Goal: Information Seeking & Learning: Learn about a topic

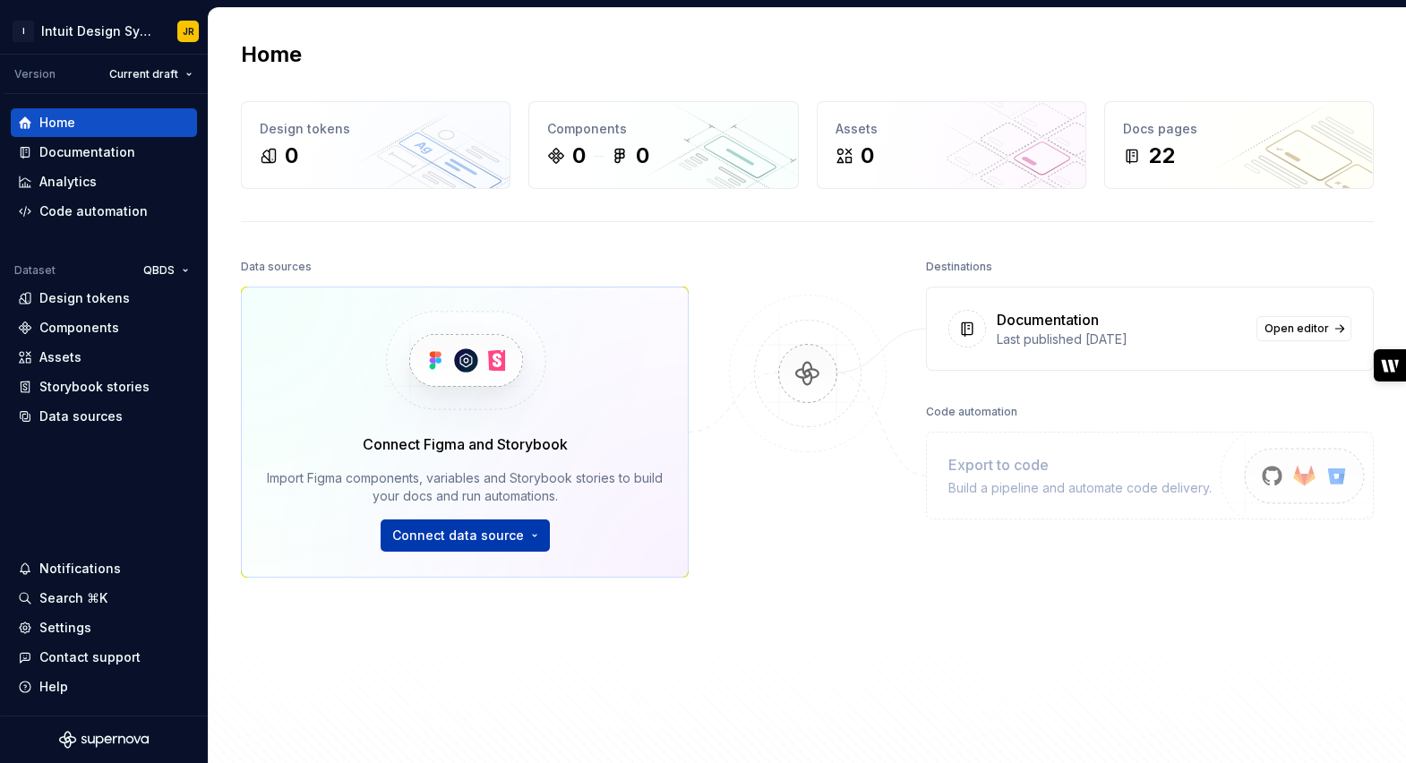
click at [528, 536] on button "Connect data source" at bounding box center [465, 536] width 169 height 32
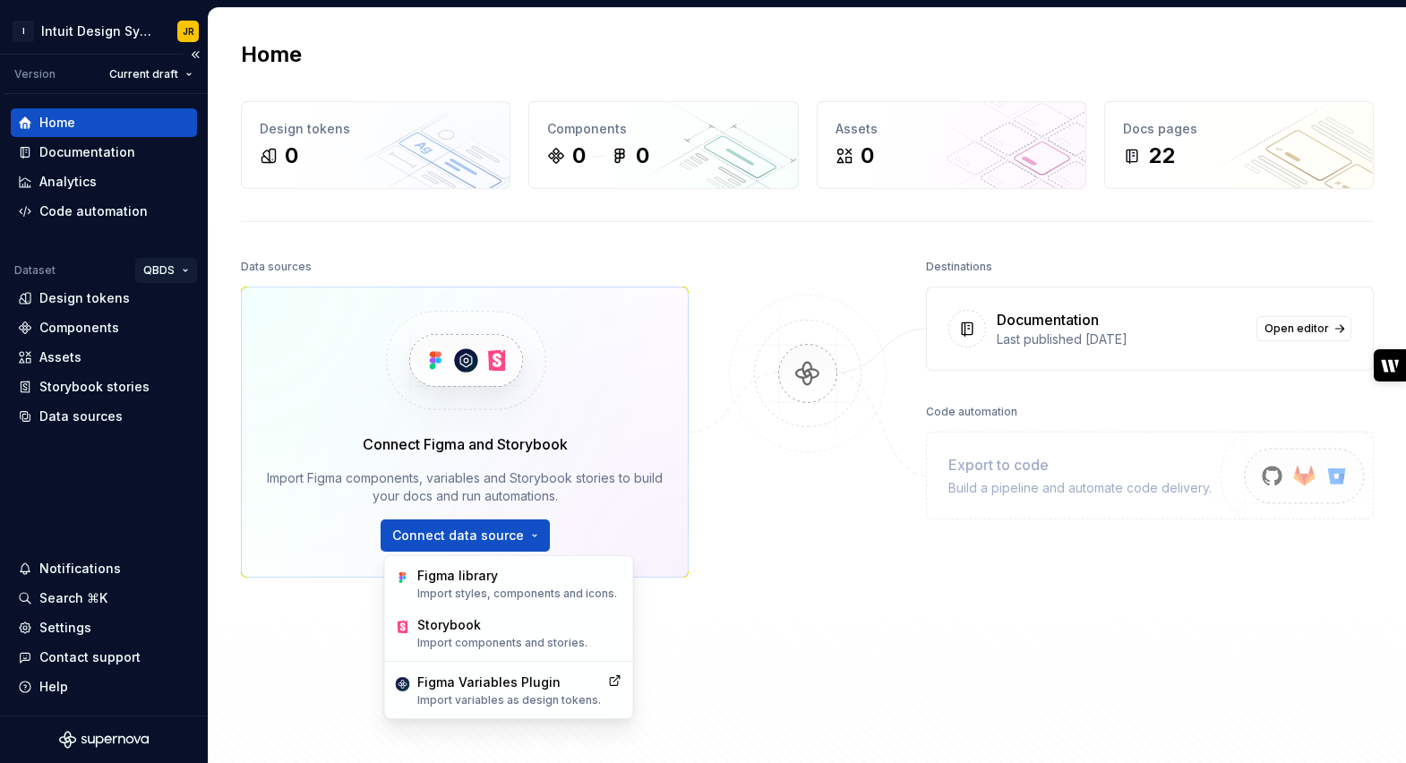
click at [181, 263] on html "I Intuit Design System JR Version Current draft Home Documentation Analytics Co…" at bounding box center [703, 381] width 1406 height 763
click at [187, 308] on div "Intuit" at bounding box center [228, 306] width 116 height 18
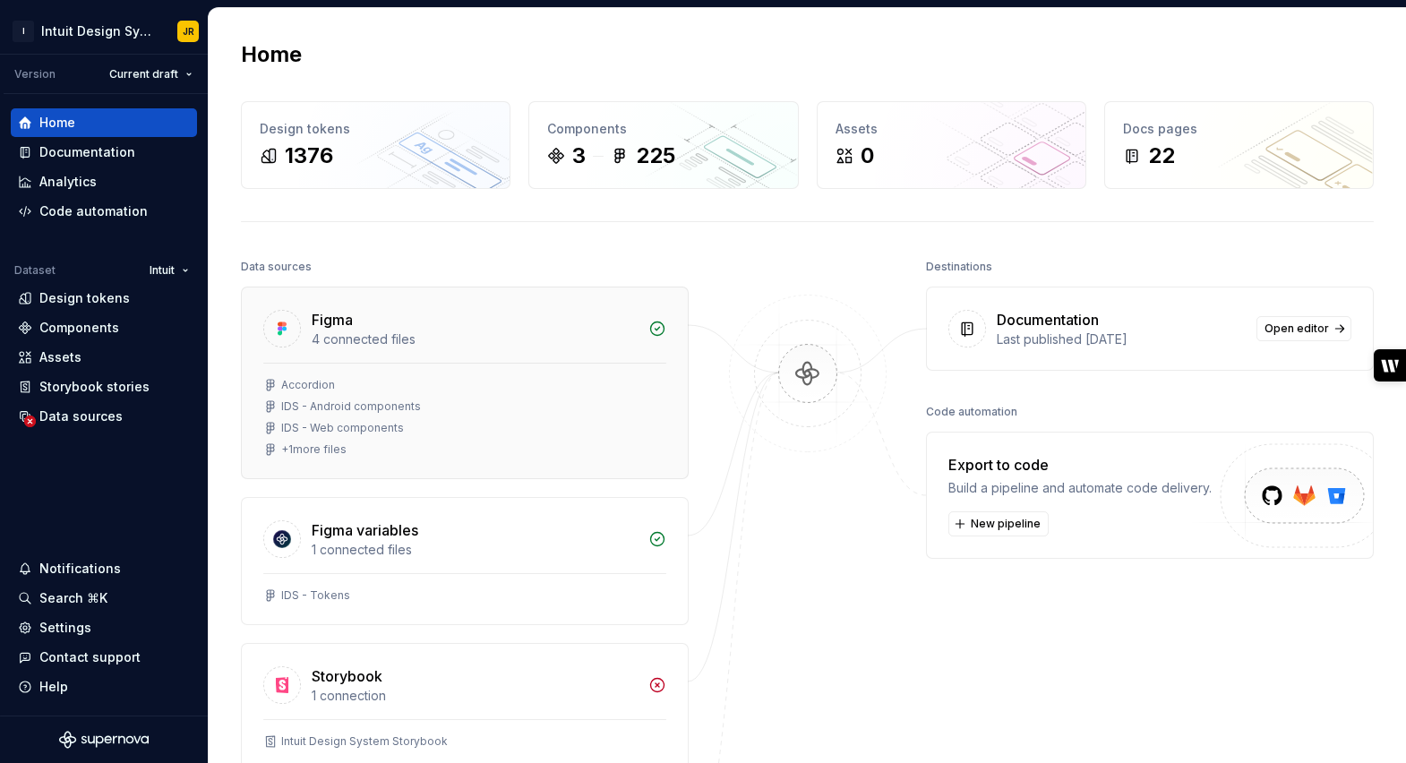
click at [308, 385] on div "Accordion" at bounding box center [308, 385] width 54 height 14
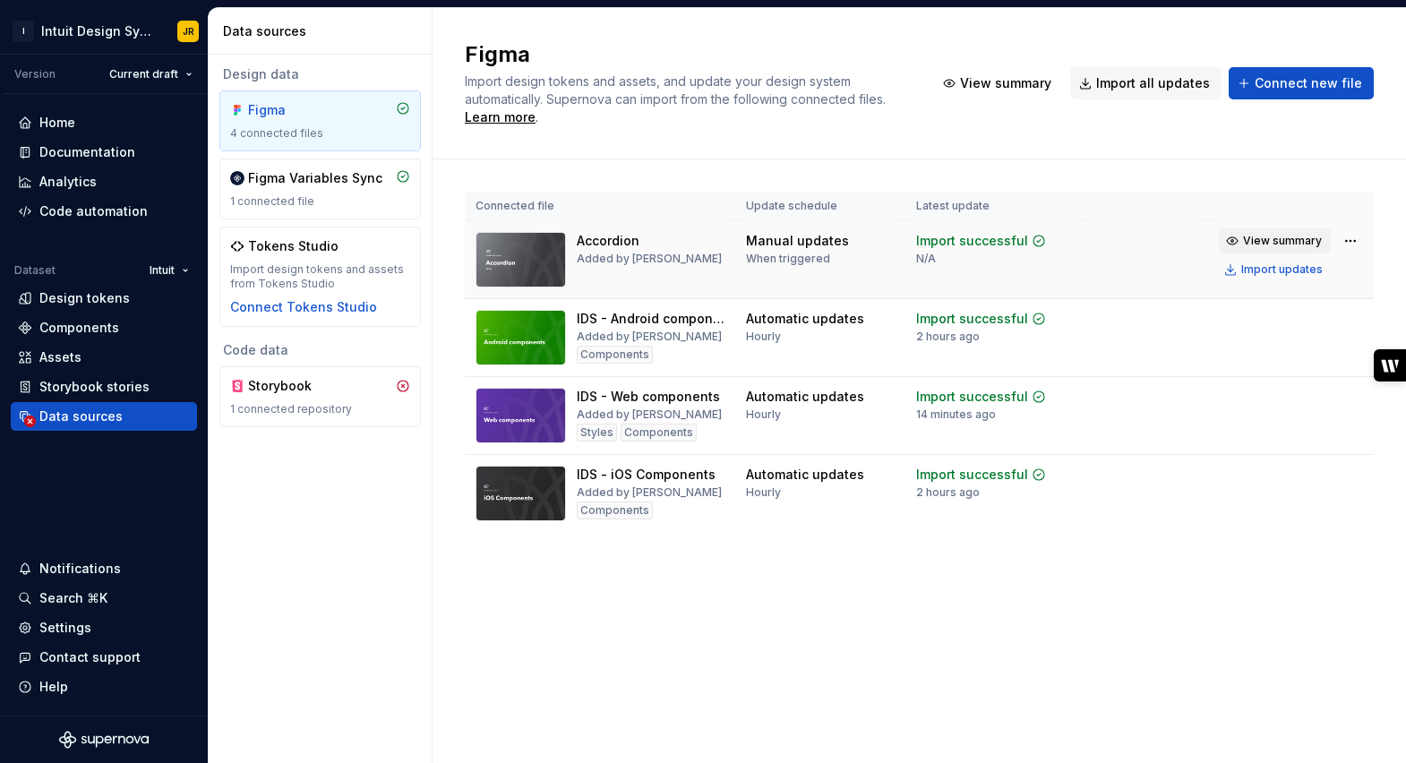
click at [1280, 240] on span "View summary" at bounding box center [1282, 241] width 79 height 14
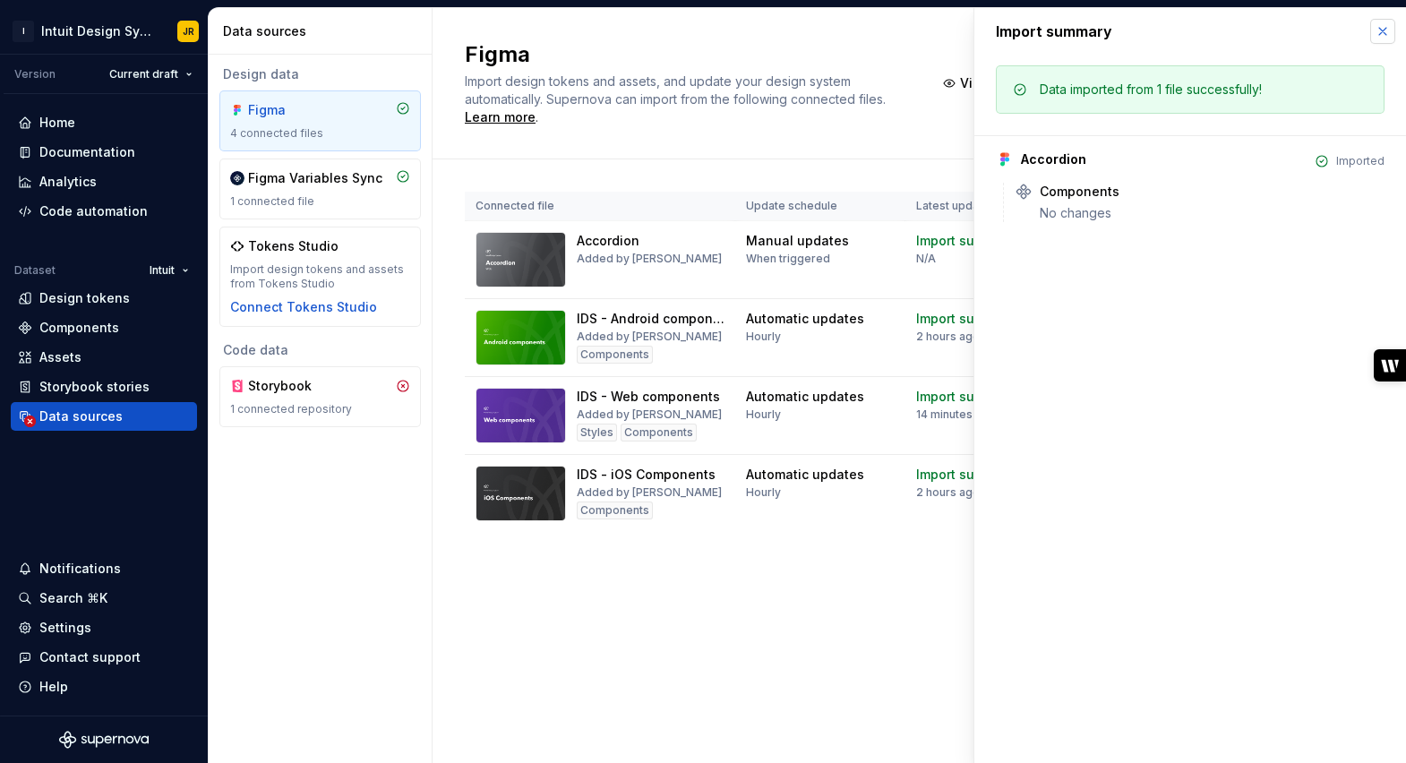
click at [1378, 31] on button "button" at bounding box center [1383, 31] width 25 height 25
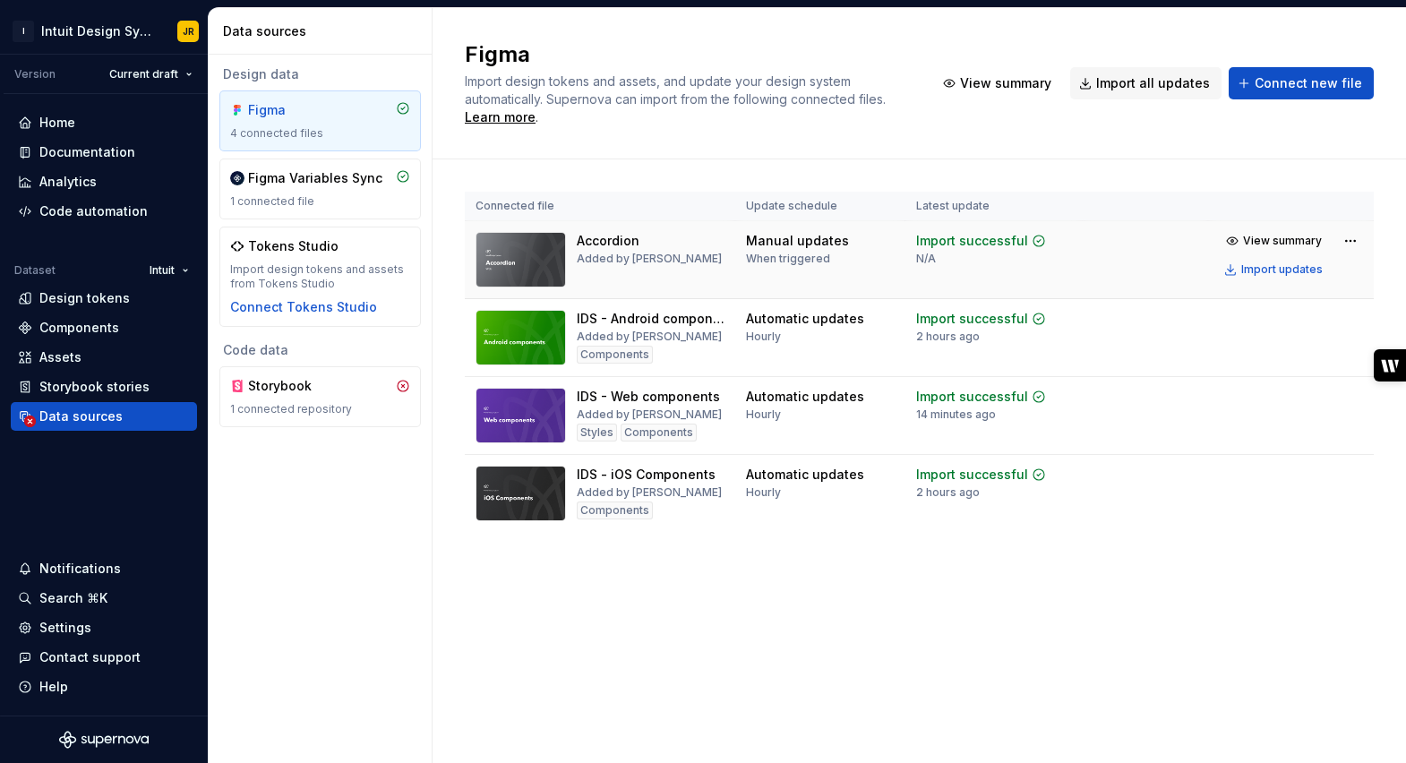
click at [521, 265] on img at bounding box center [521, 260] width 90 height 56
click at [604, 244] on div "Accordion" at bounding box center [608, 241] width 63 height 18
click at [1355, 241] on html "I Intuit Design System JR Version Current draft Home Documentation Analytics Co…" at bounding box center [703, 381] width 1406 height 763
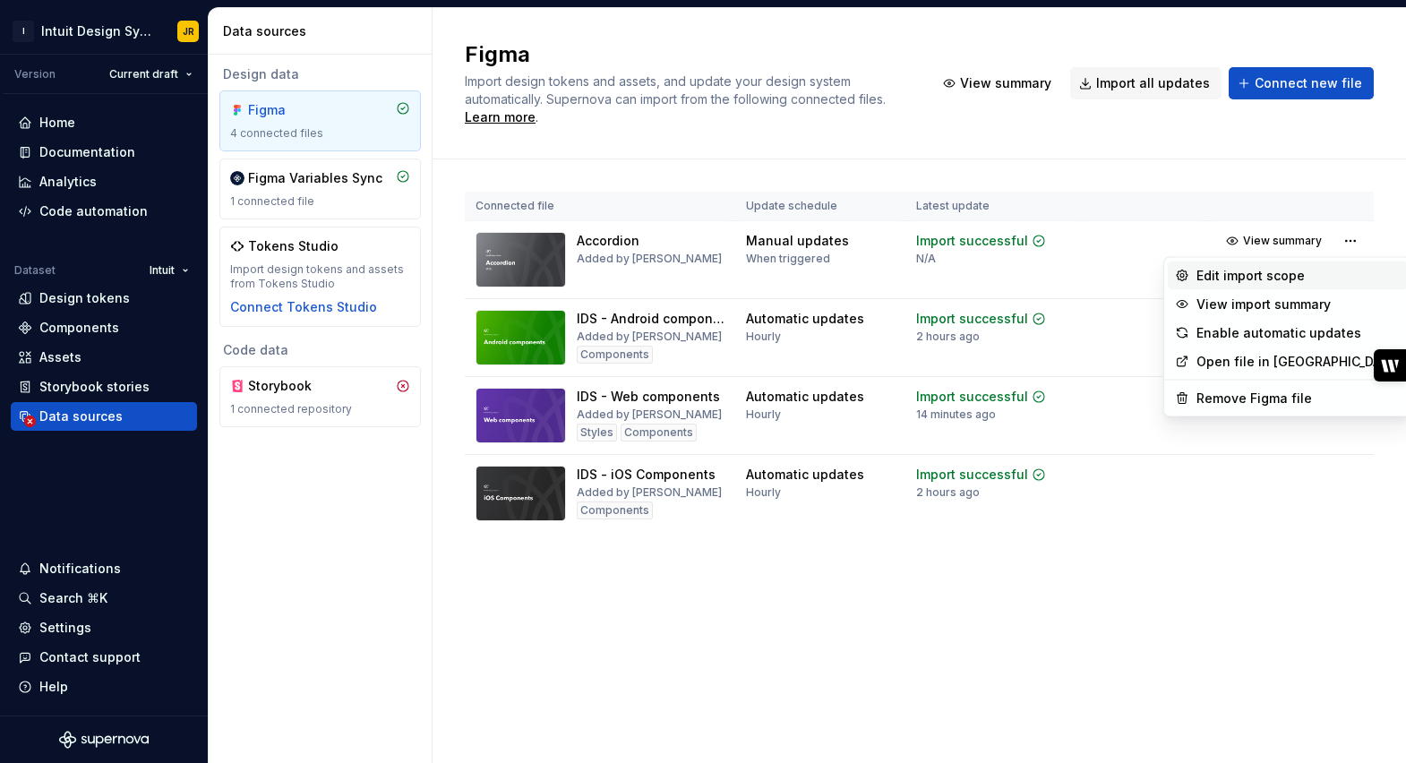
click at [1291, 276] on div "Edit import scope" at bounding box center [1299, 276] width 204 height 18
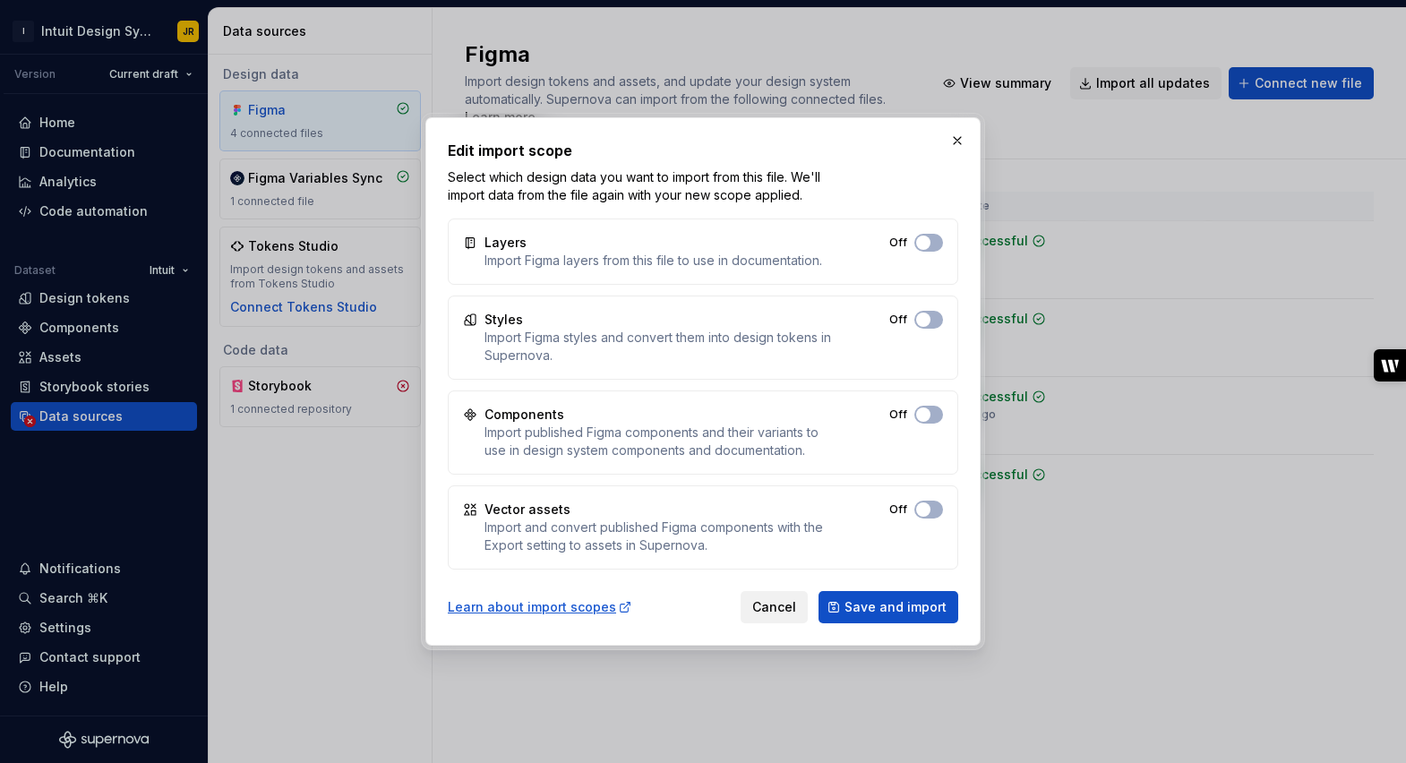
click at [771, 611] on span "Cancel" at bounding box center [774, 607] width 44 height 18
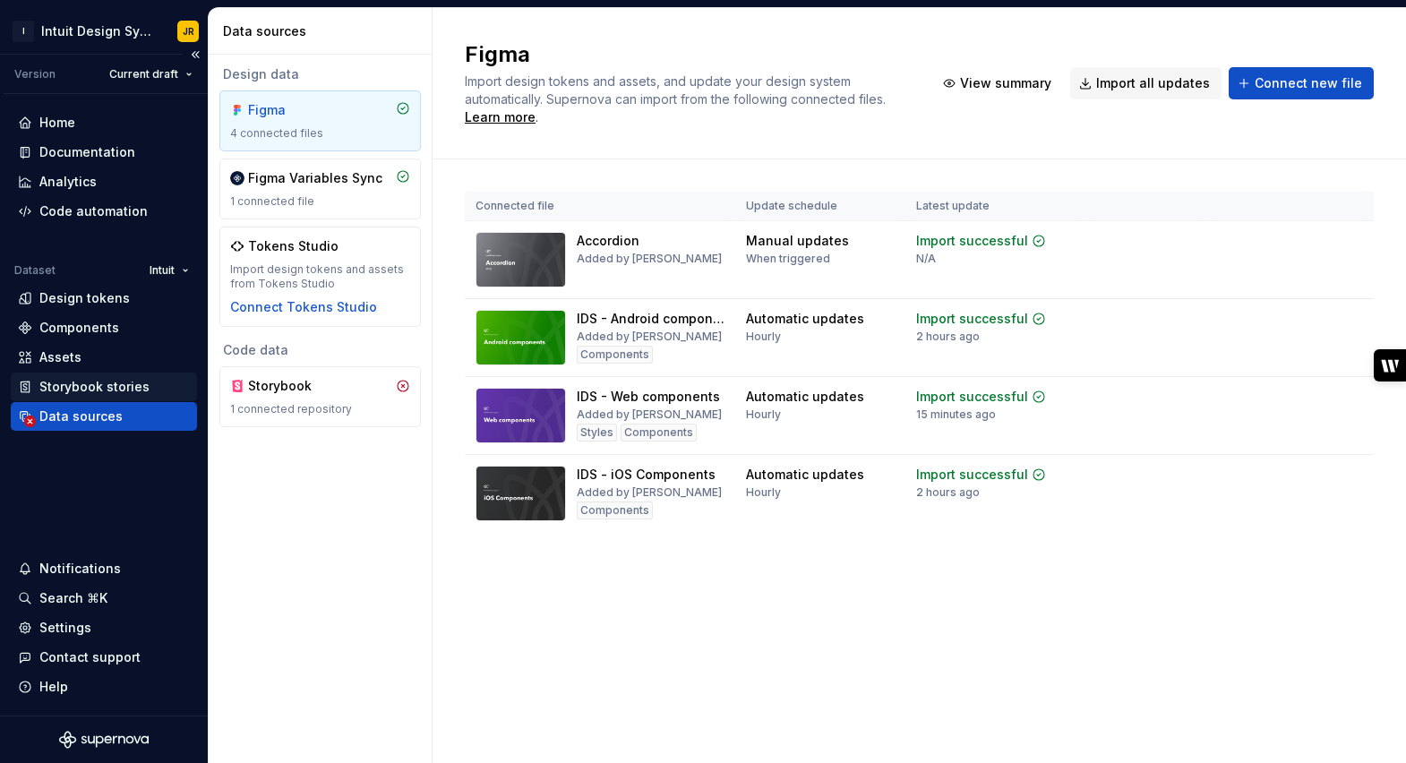
click at [119, 388] on div "Storybook stories" at bounding box center [94, 387] width 110 height 18
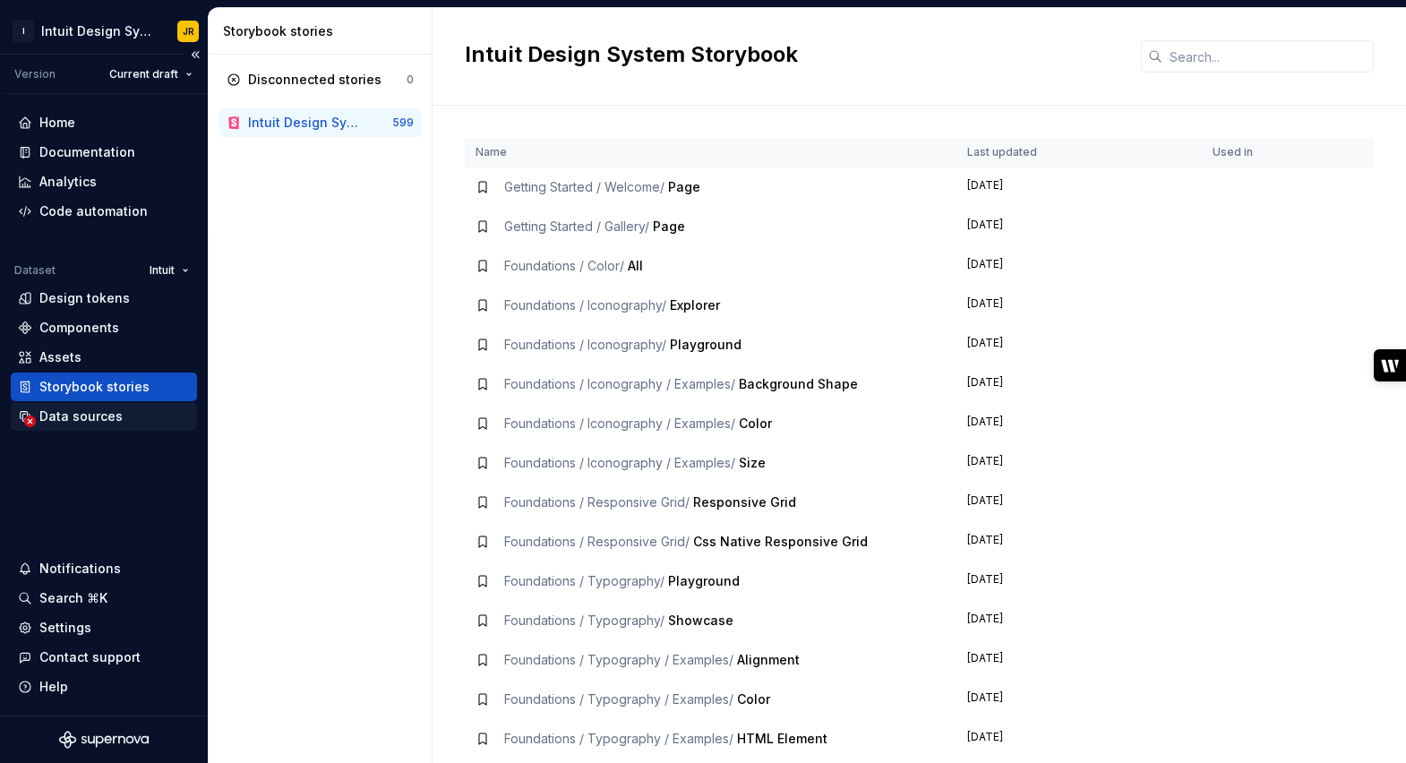
click at [102, 412] on div "Data sources" at bounding box center [80, 417] width 83 height 18
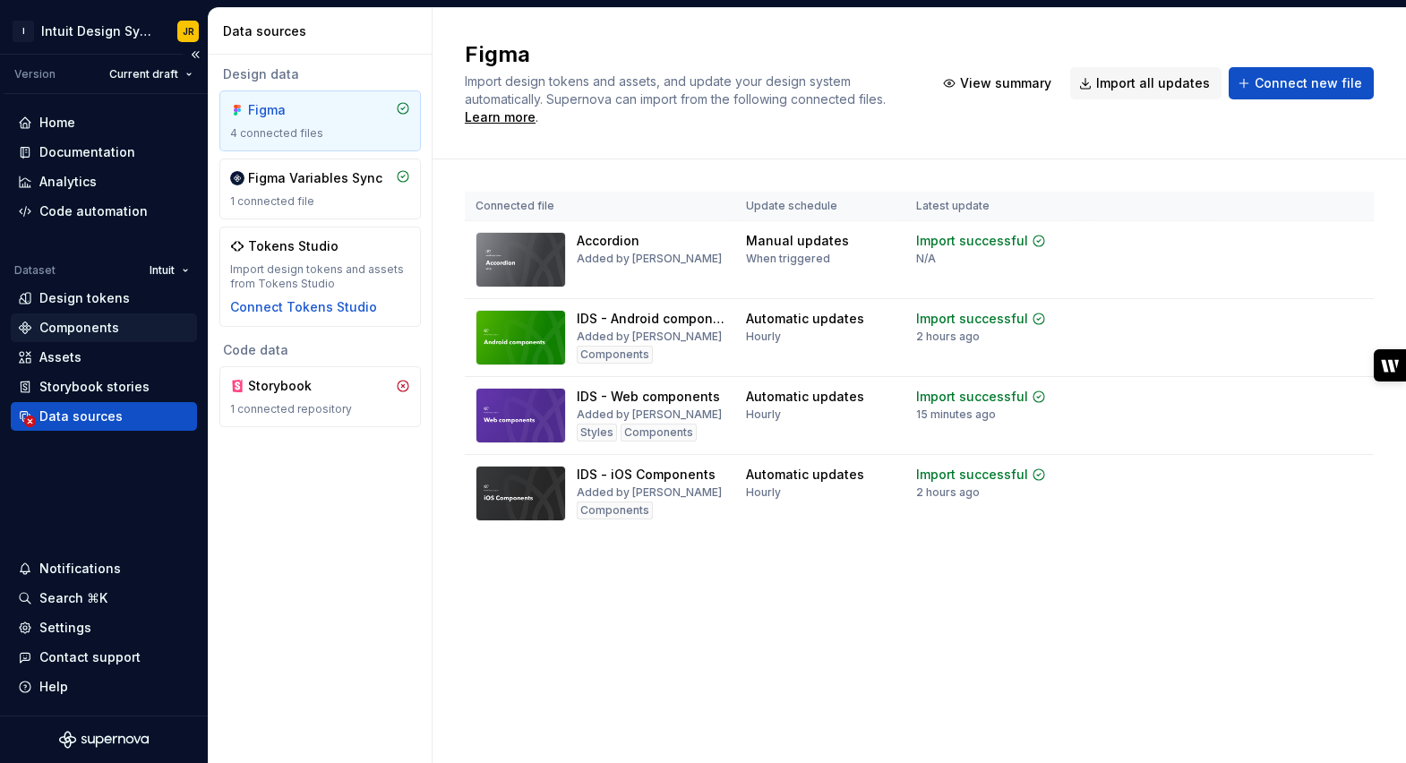
click at [95, 326] on div "Components" at bounding box center [79, 328] width 80 height 18
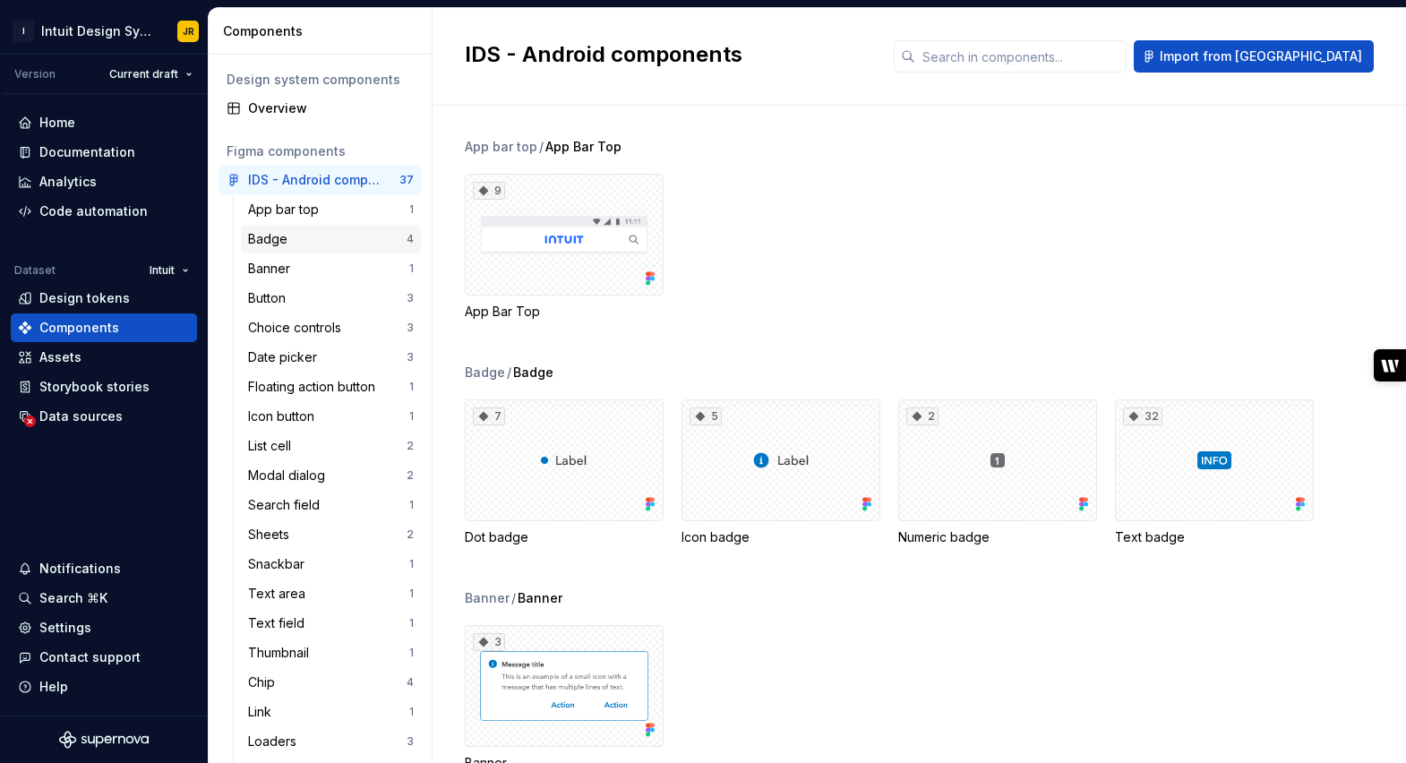
click at [268, 241] on div "Badge" at bounding box center [271, 239] width 47 height 18
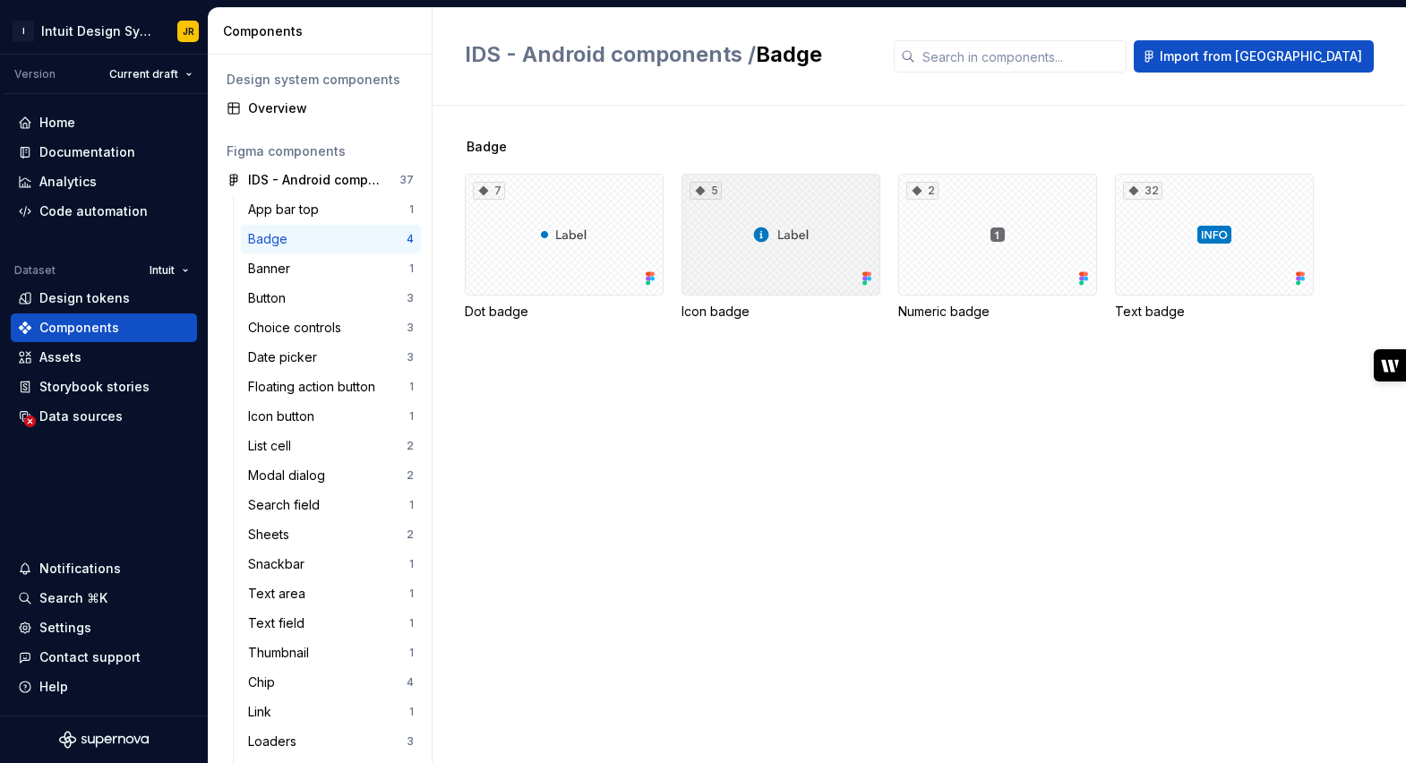
click at [770, 235] on div "5" at bounding box center [781, 235] width 199 height 122
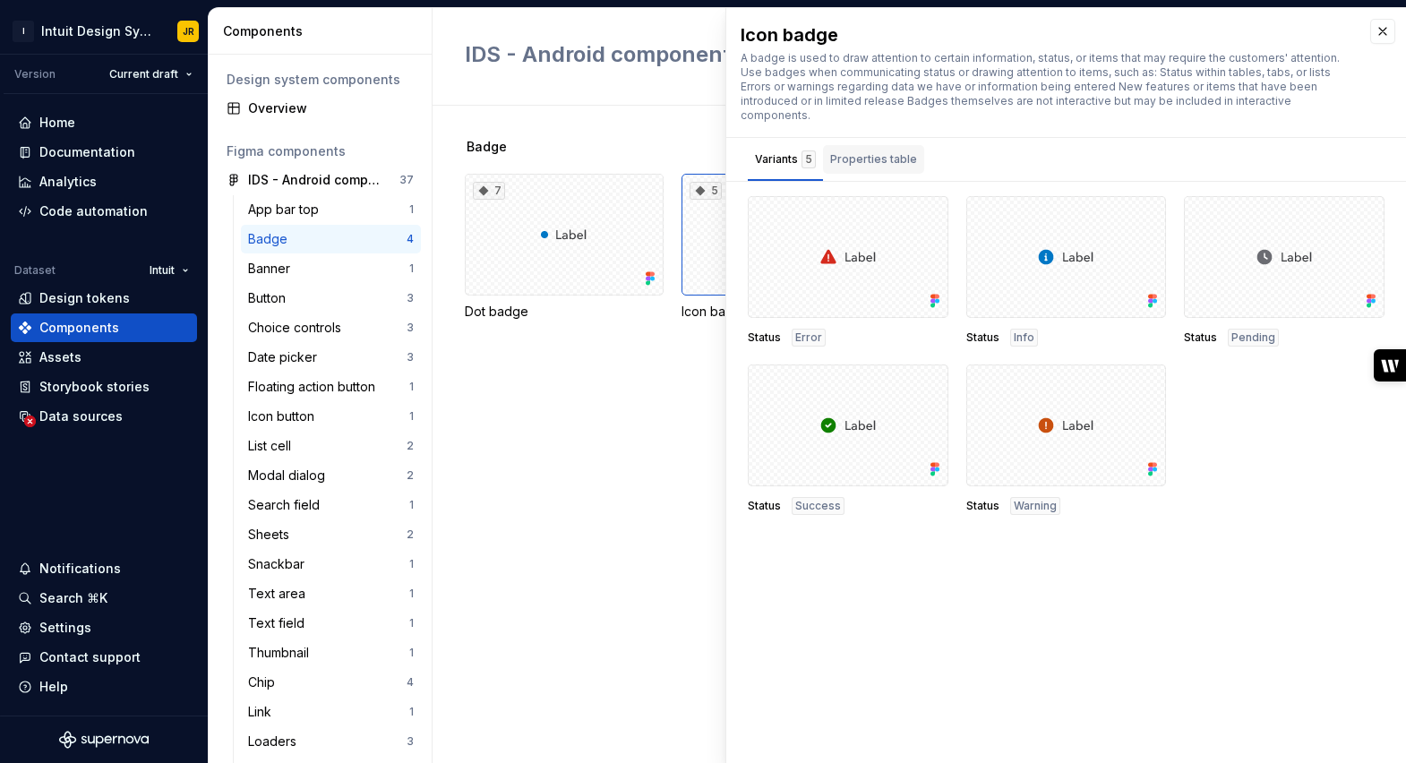
click at [869, 151] on div "Properties table" at bounding box center [873, 159] width 87 height 18
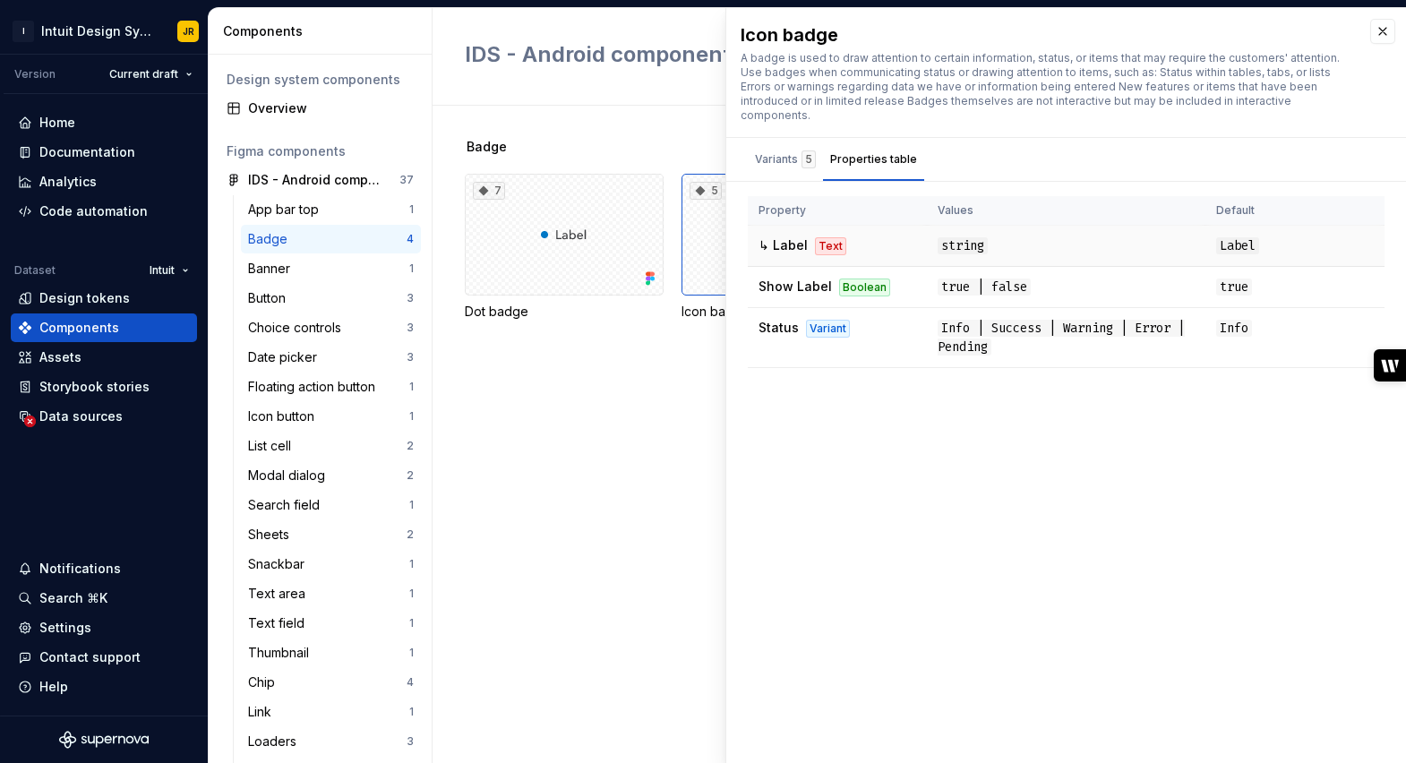
click at [837, 237] on div "Text" at bounding box center [830, 246] width 31 height 18
click at [790, 153] on div "Variants 5" at bounding box center [785, 159] width 61 height 18
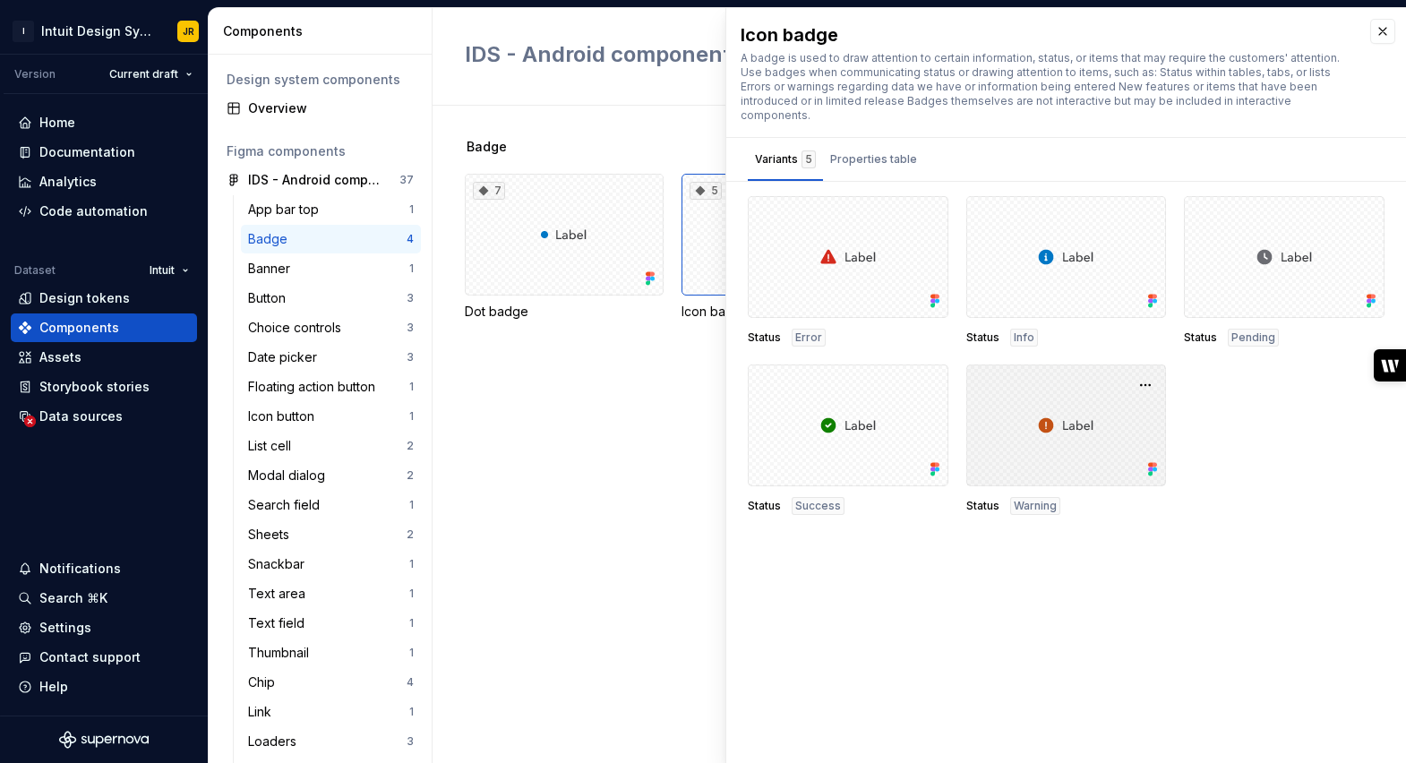
click at [1152, 468] on icon at bounding box center [1150, 470] width 4 height 4
click at [1148, 373] on button "button" at bounding box center [1145, 385] width 25 height 25
click at [1133, 612] on div "Icon badge A badge is used to draw attention to certain information, status, or…" at bounding box center [1067, 385] width 680 height 755
click at [1154, 292] on icon at bounding box center [1153, 301] width 18 height 18
click at [1147, 204] on button "button" at bounding box center [1145, 216] width 25 height 25
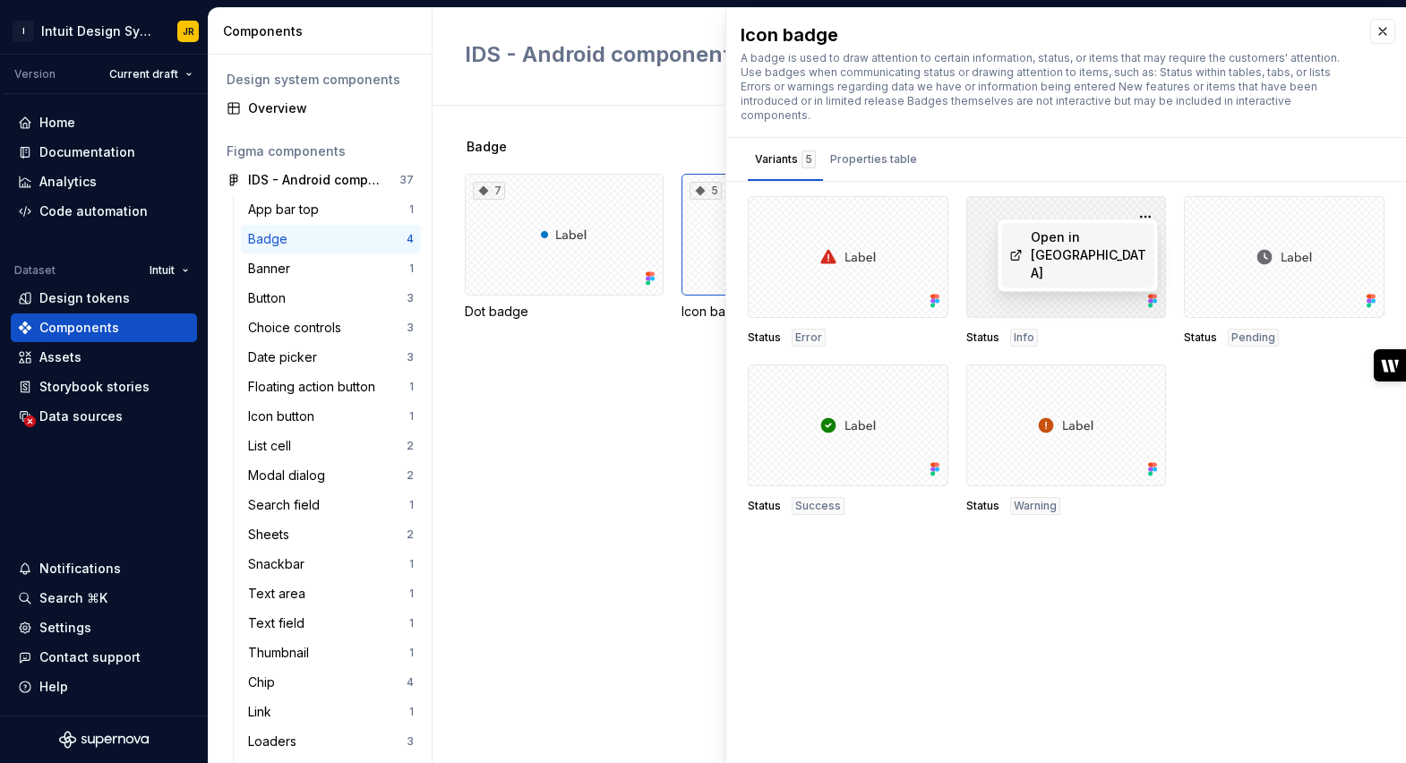
click at [1080, 242] on div "Open in [GEOGRAPHIC_DATA]" at bounding box center [1089, 255] width 116 height 54
click at [1388, 30] on button "button" at bounding box center [1383, 31] width 25 height 25
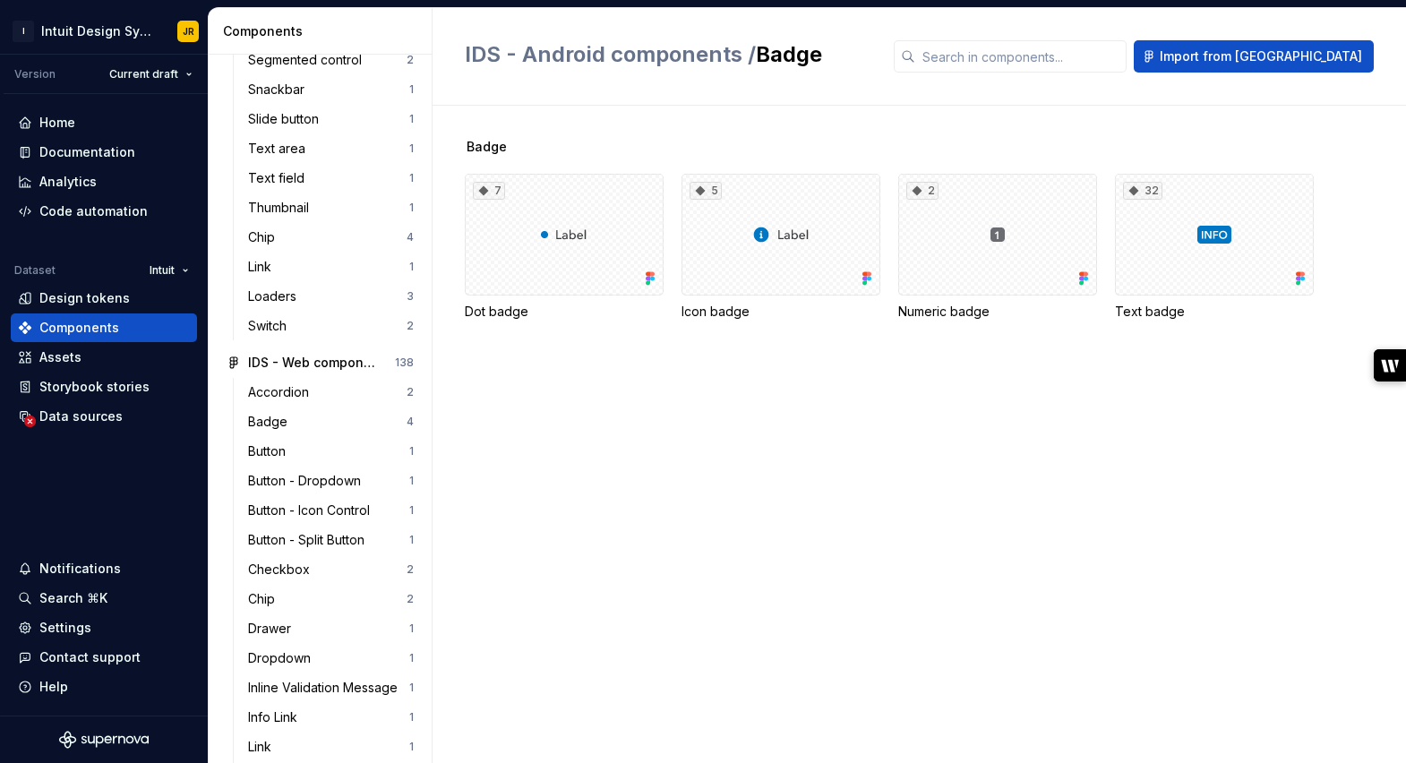
scroll to position [1185, 0]
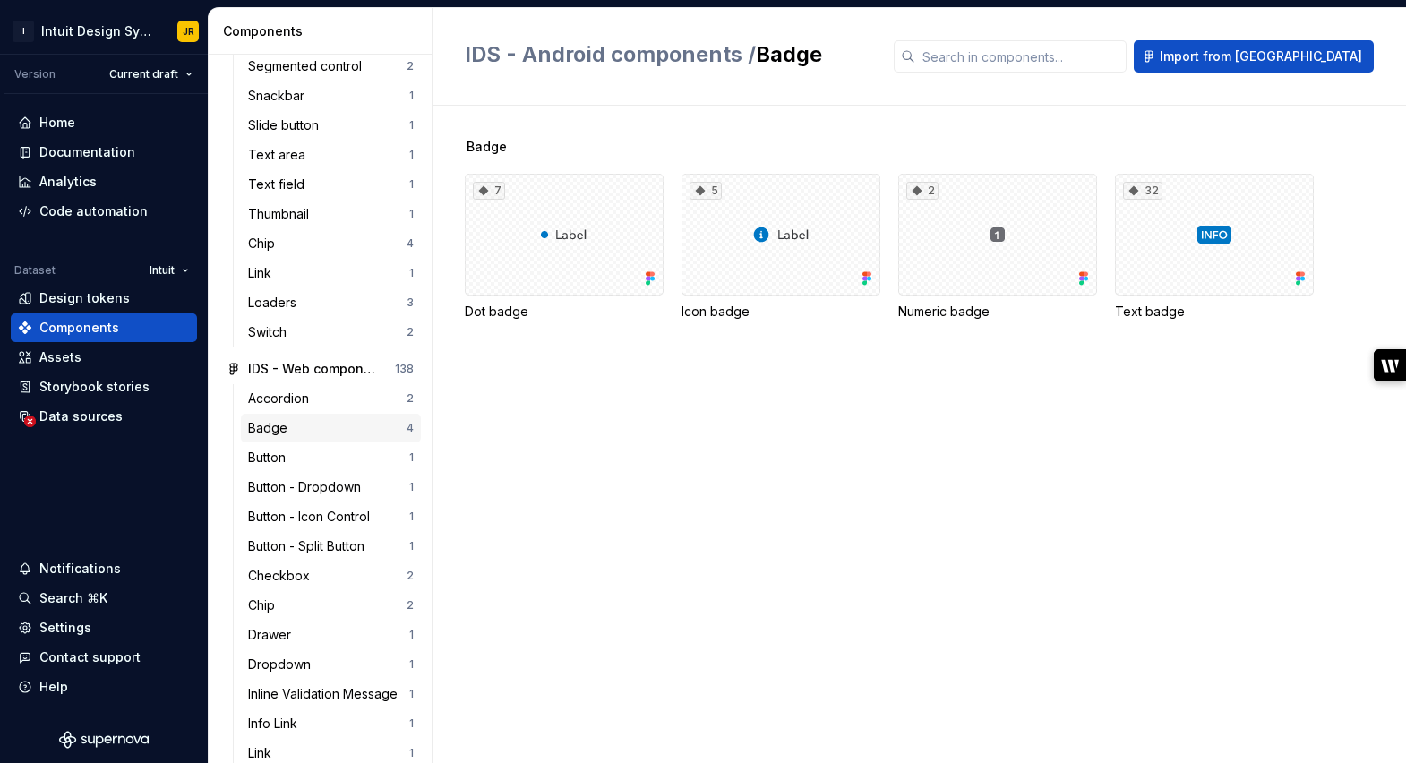
click at [270, 419] on div "Badge" at bounding box center [271, 428] width 47 height 18
click at [507, 233] on div "7" at bounding box center [564, 235] width 199 height 122
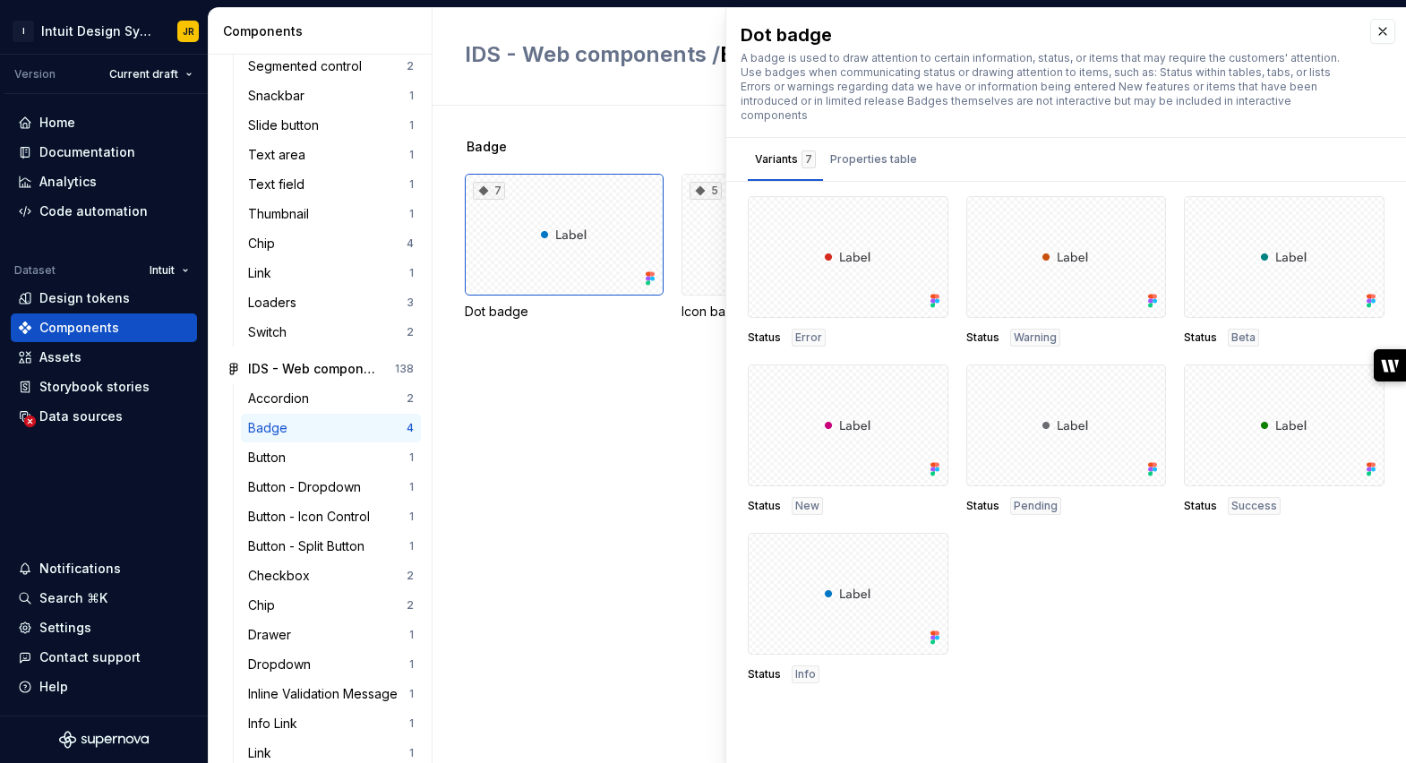
click at [573, 351] on div "Badge 7 Dot badge 5 Icon badge 2 Numeric badge 32 Text badge" at bounding box center [936, 251] width 942 height 226
click at [624, 134] on div "Badge 7 Dot badge 5 Icon badge 2 Numeric badge 32 Text badge" at bounding box center [936, 435] width 942 height 658
click at [1384, 35] on button "button" at bounding box center [1383, 31] width 25 height 25
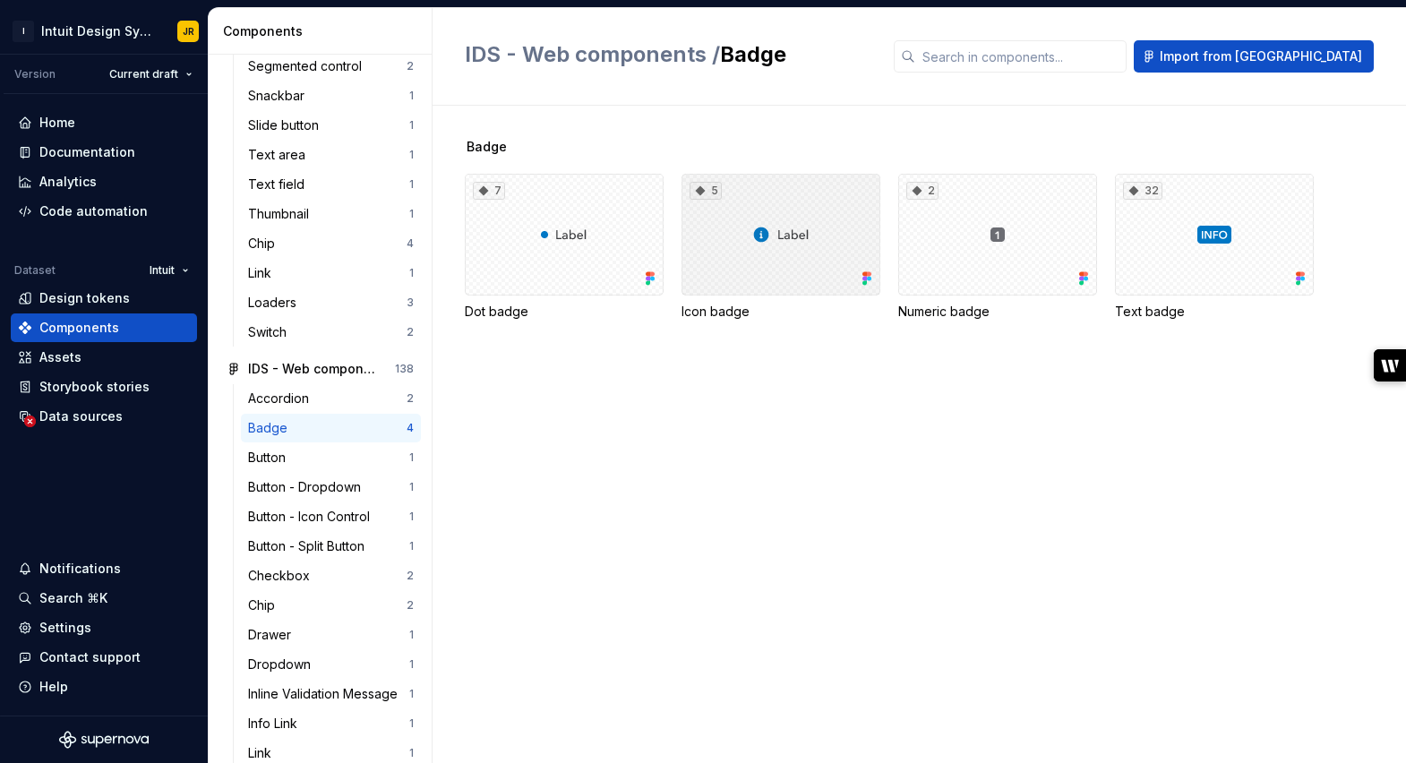
click at [776, 245] on div "5" at bounding box center [781, 235] width 199 height 122
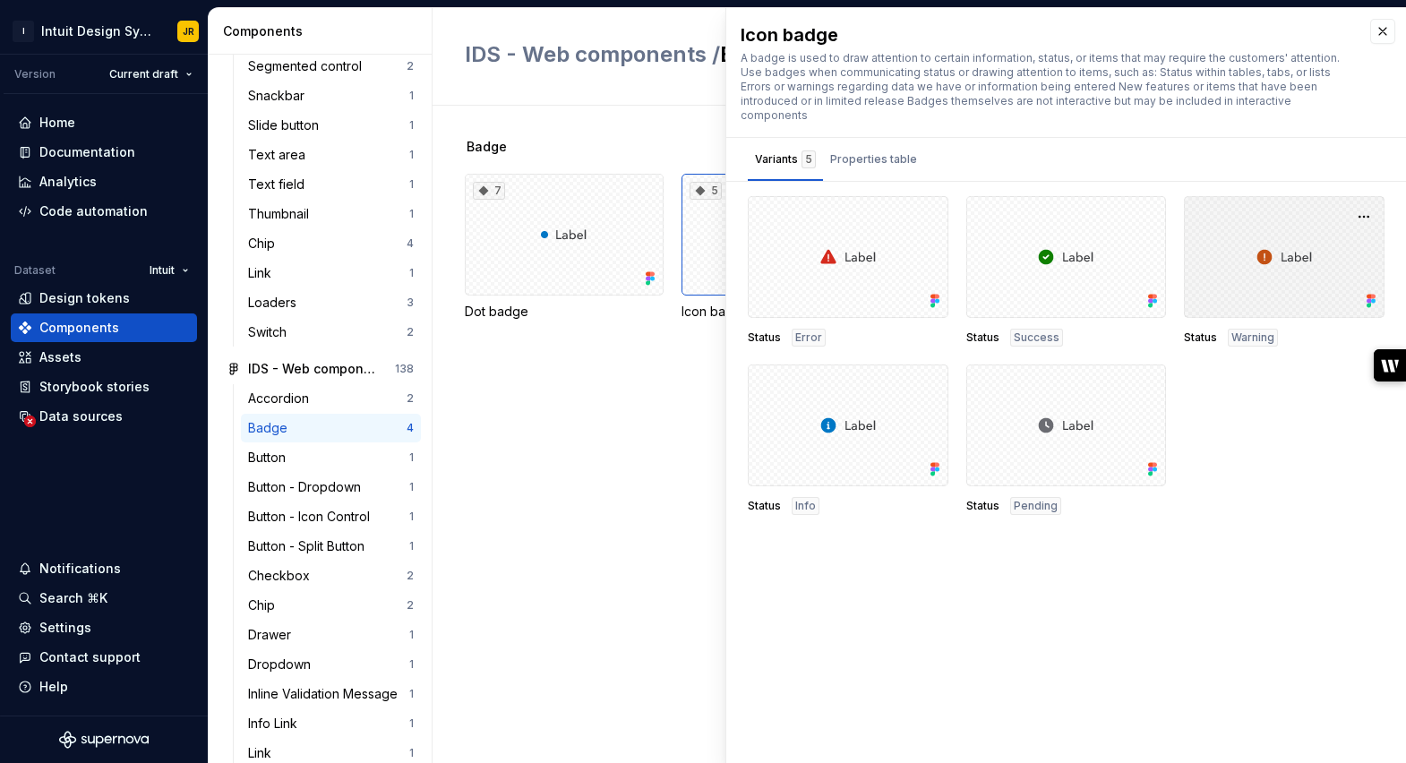
click at [1251, 258] on div at bounding box center [1284, 257] width 201 height 122
click at [1385, 36] on button "button" at bounding box center [1383, 31] width 25 height 25
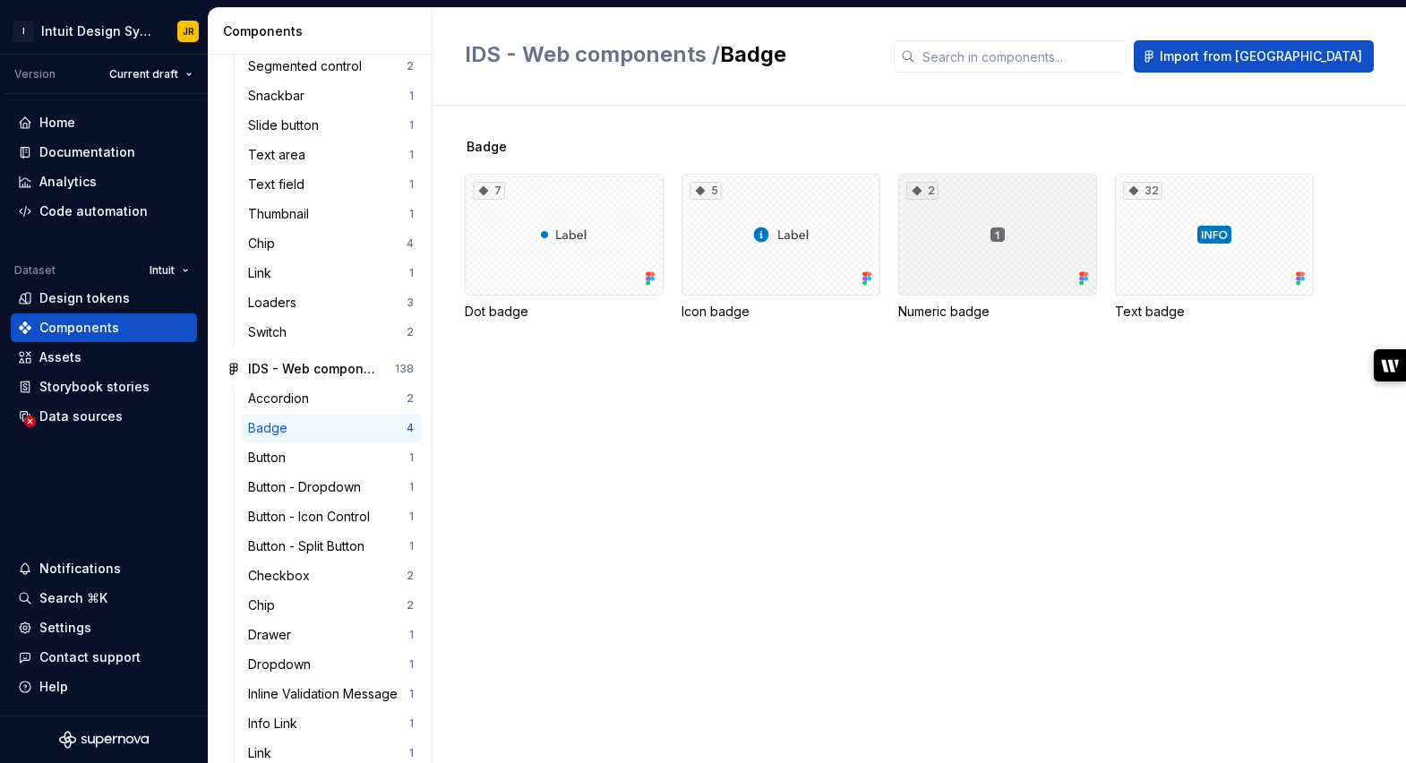
click at [994, 234] on div "2" at bounding box center [998, 235] width 199 height 122
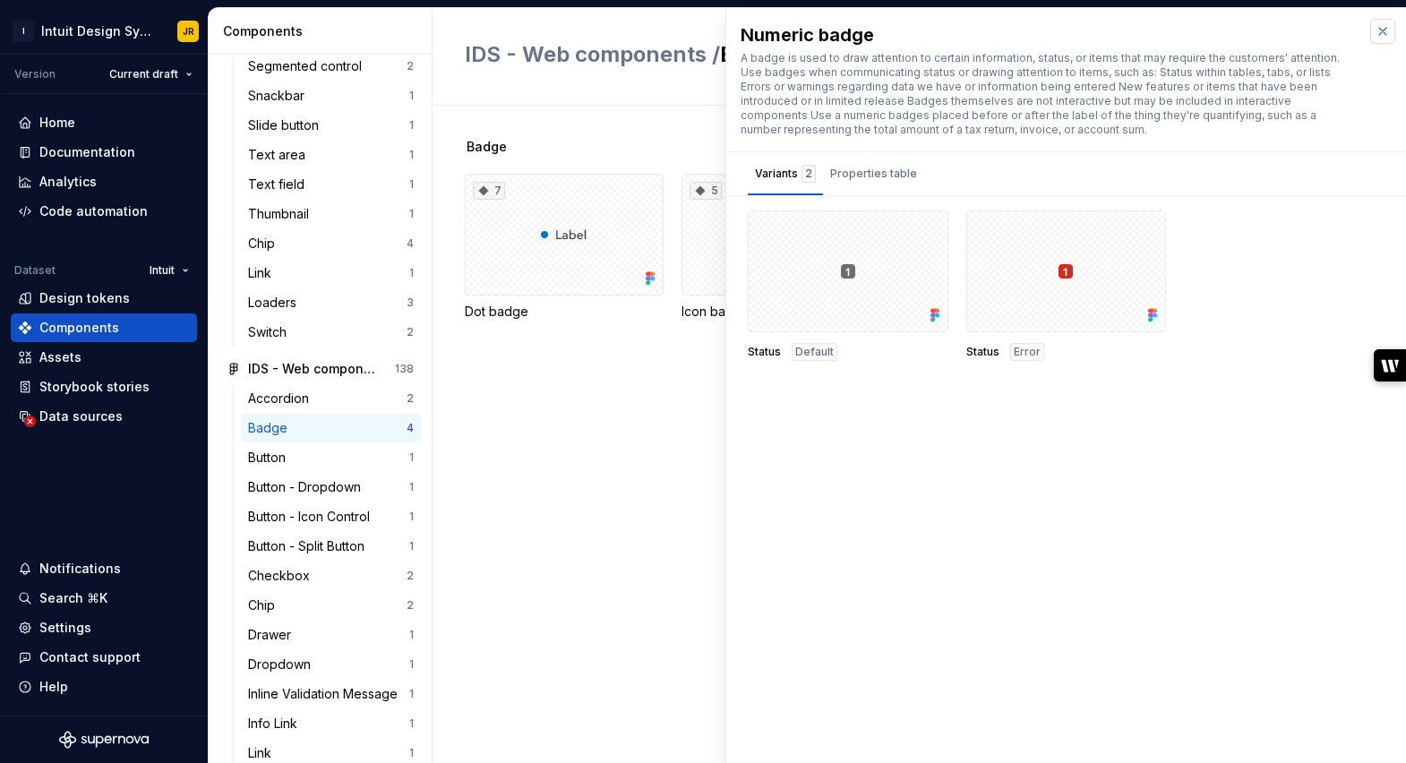
click at [1382, 30] on button "button" at bounding box center [1383, 31] width 25 height 25
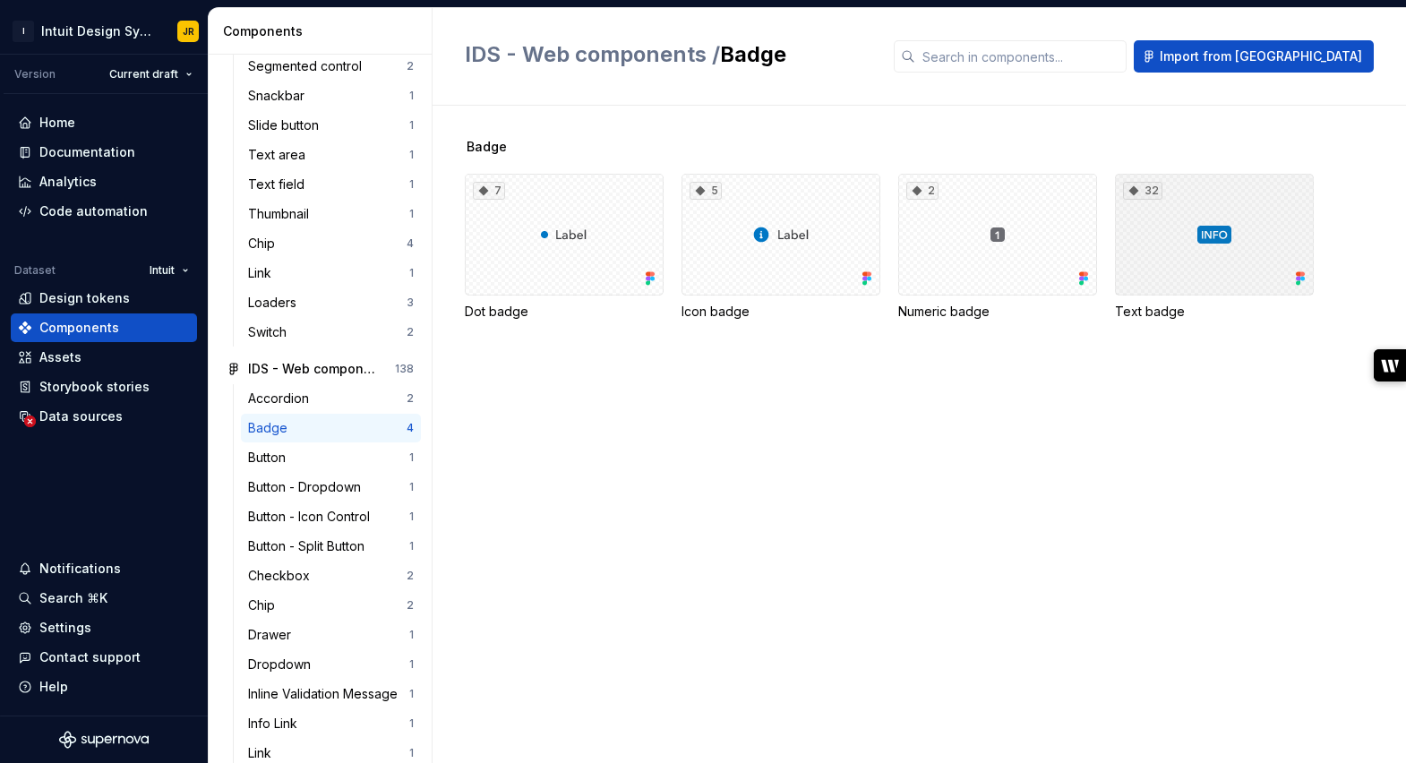
click at [1210, 228] on div "32" at bounding box center [1214, 235] width 199 height 122
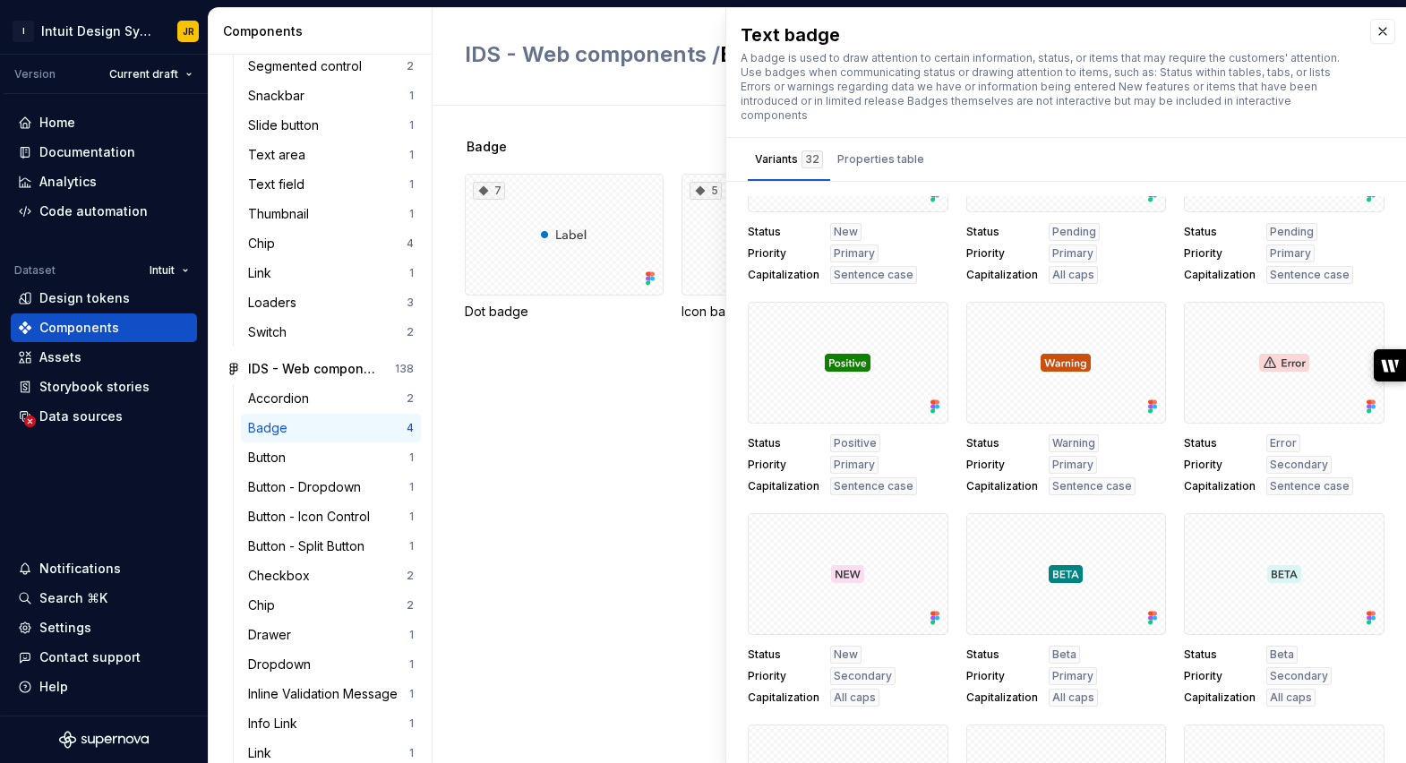
scroll to position [1733, 0]
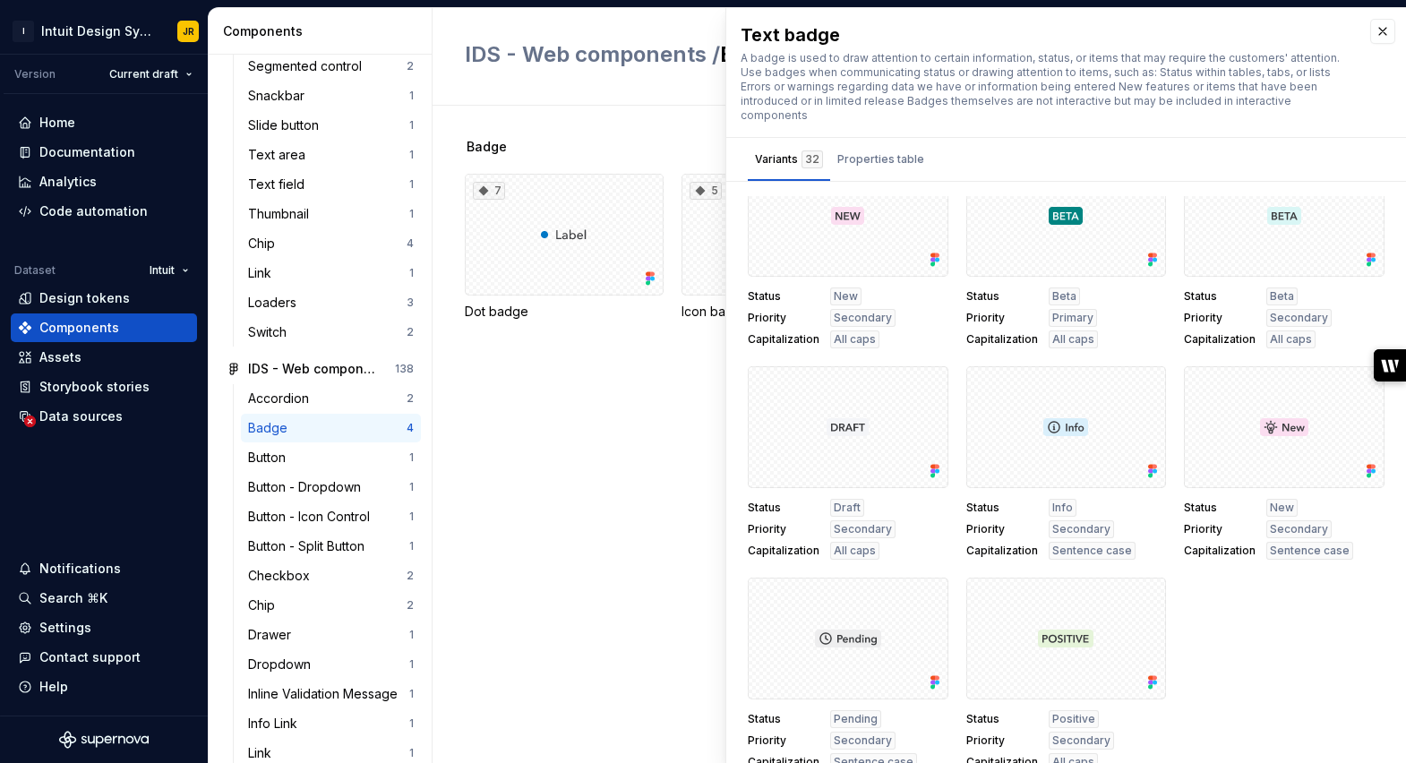
click at [658, 539] on div "Badge 7 Dot badge 5 Icon badge 2 Numeric badge 32 Text badge" at bounding box center [936, 435] width 942 height 658
click at [1389, 30] on button "button" at bounding box center [1383, 31] width 25 height 25
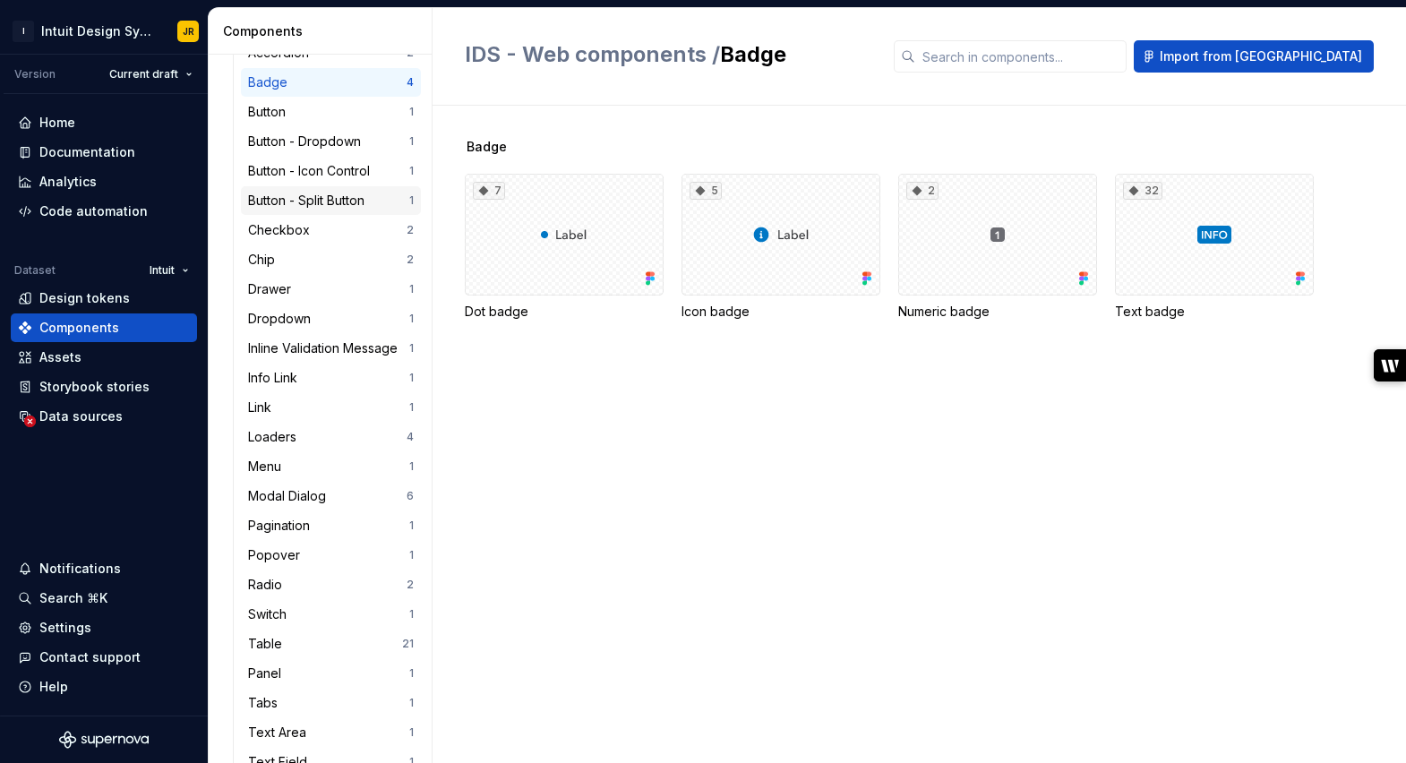
scroll to position [1568, 0]
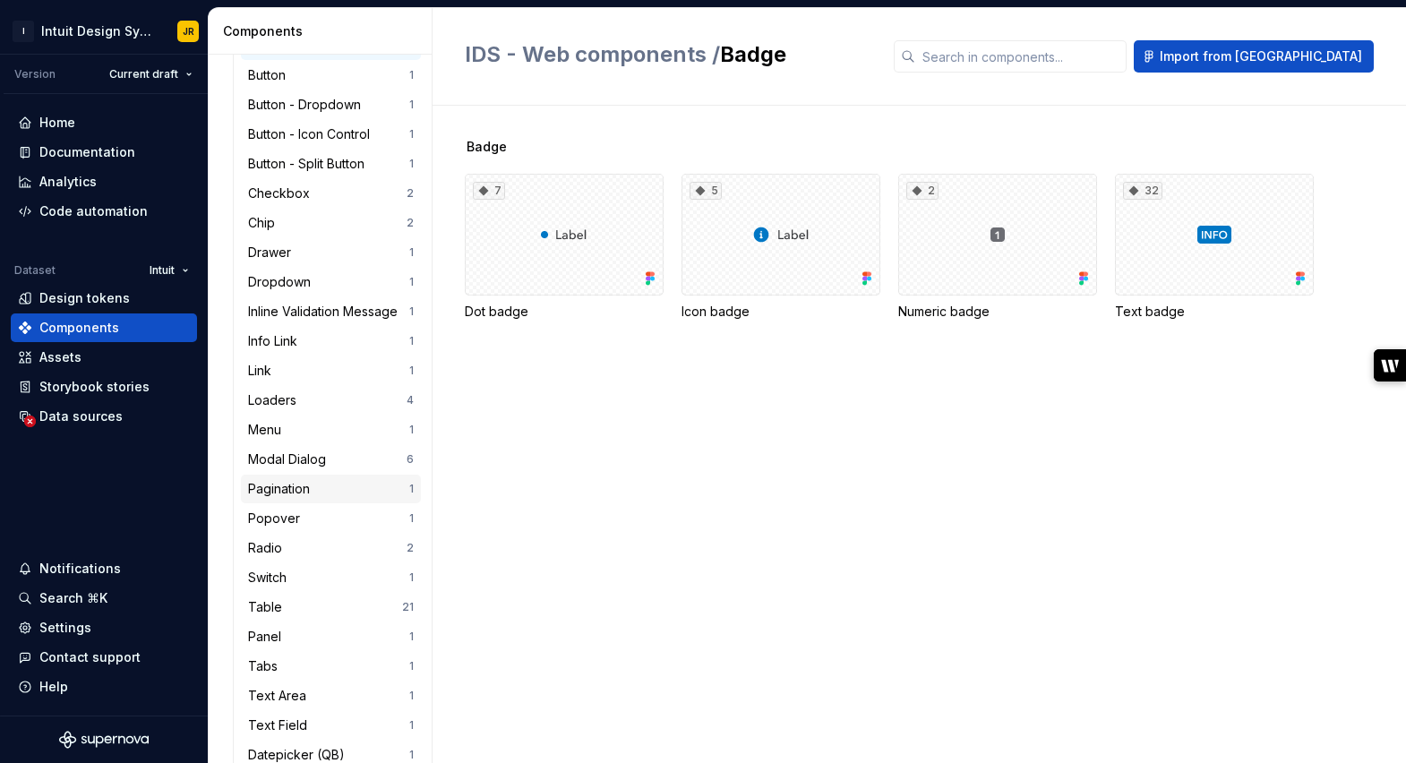
click at [279, 494] on div "Pagination" at bounding box center [282, 489] width 69 height 18
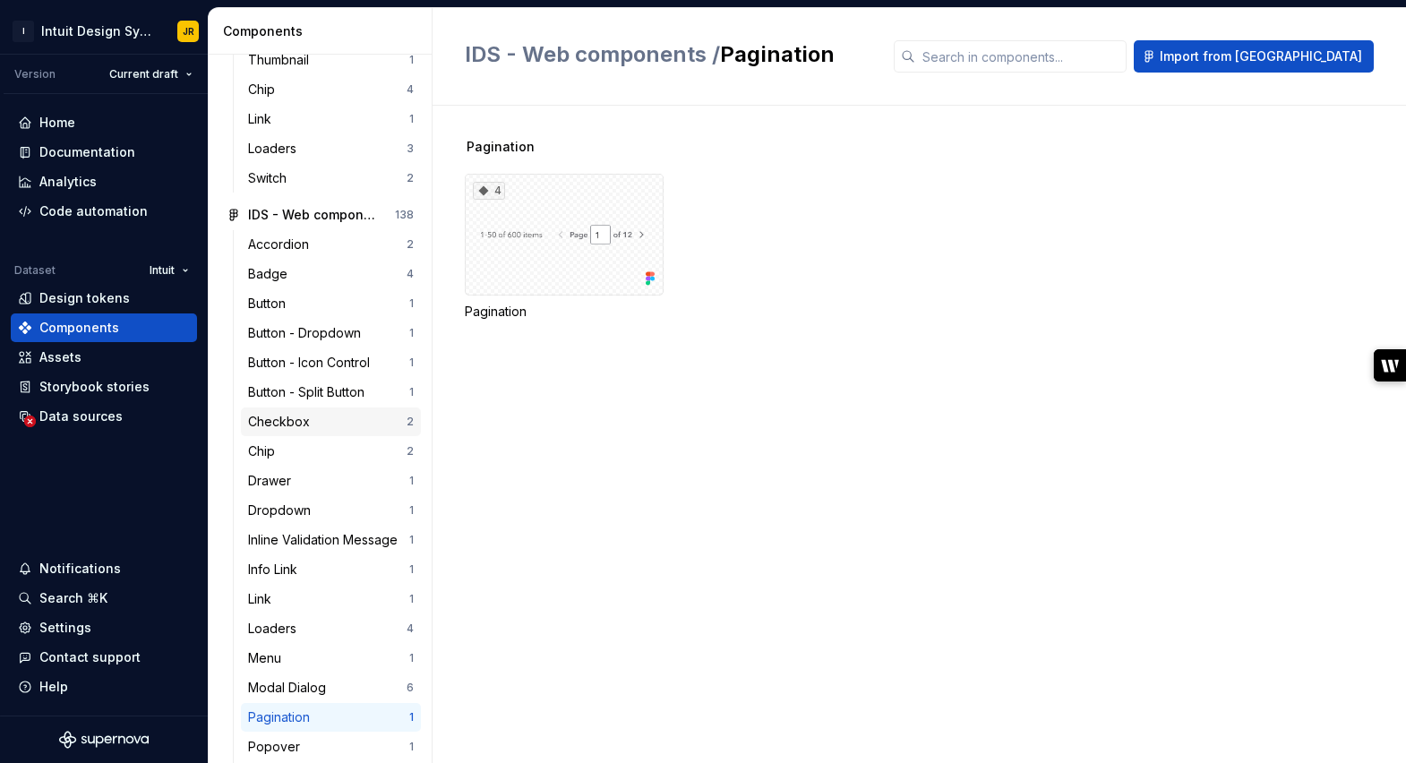
scroll to position [1361, 0]
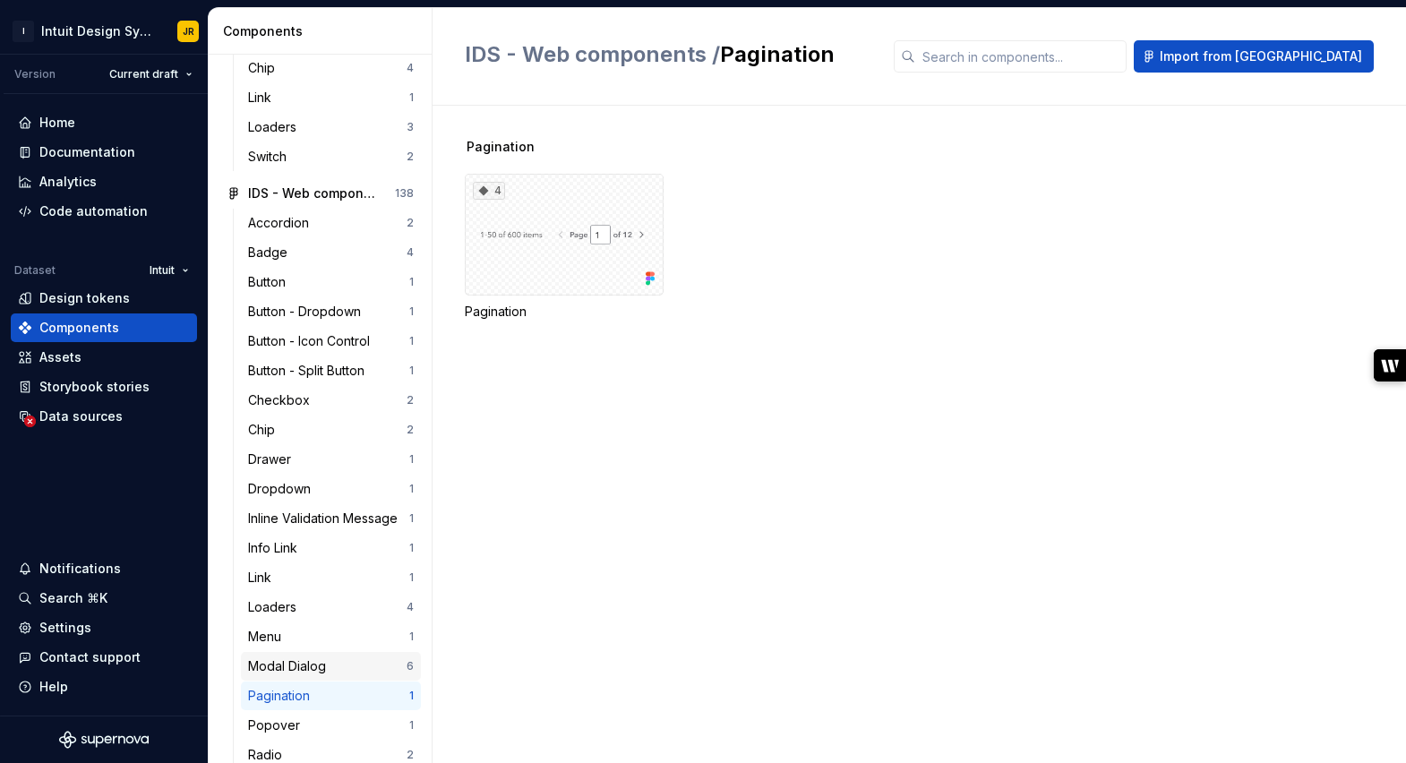
click at [280, 668] on div "Modal Dialog" at bounding box center [290, 667] width 85 height 18
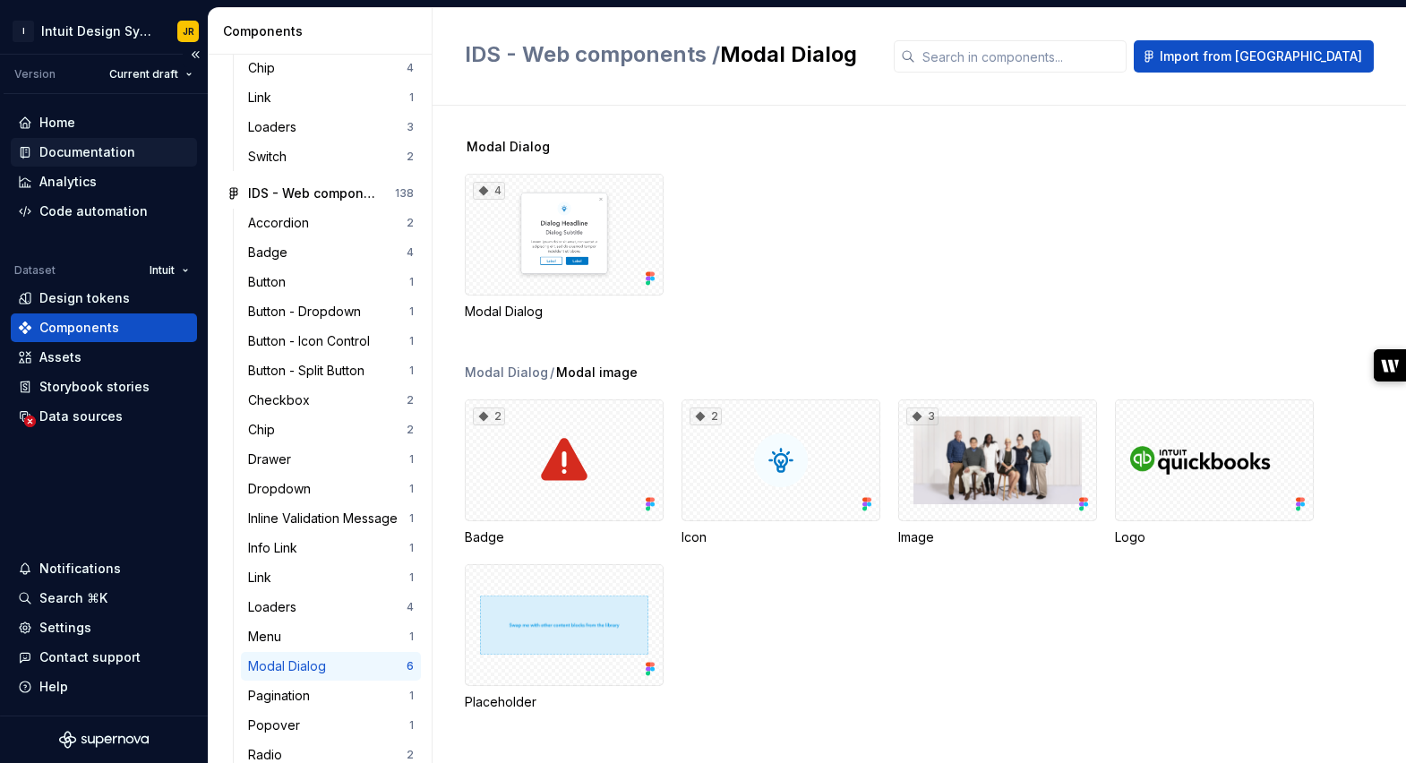
click at [78, 148] on div "Documentation" at bounding box center [87, 152] width 96 height 18
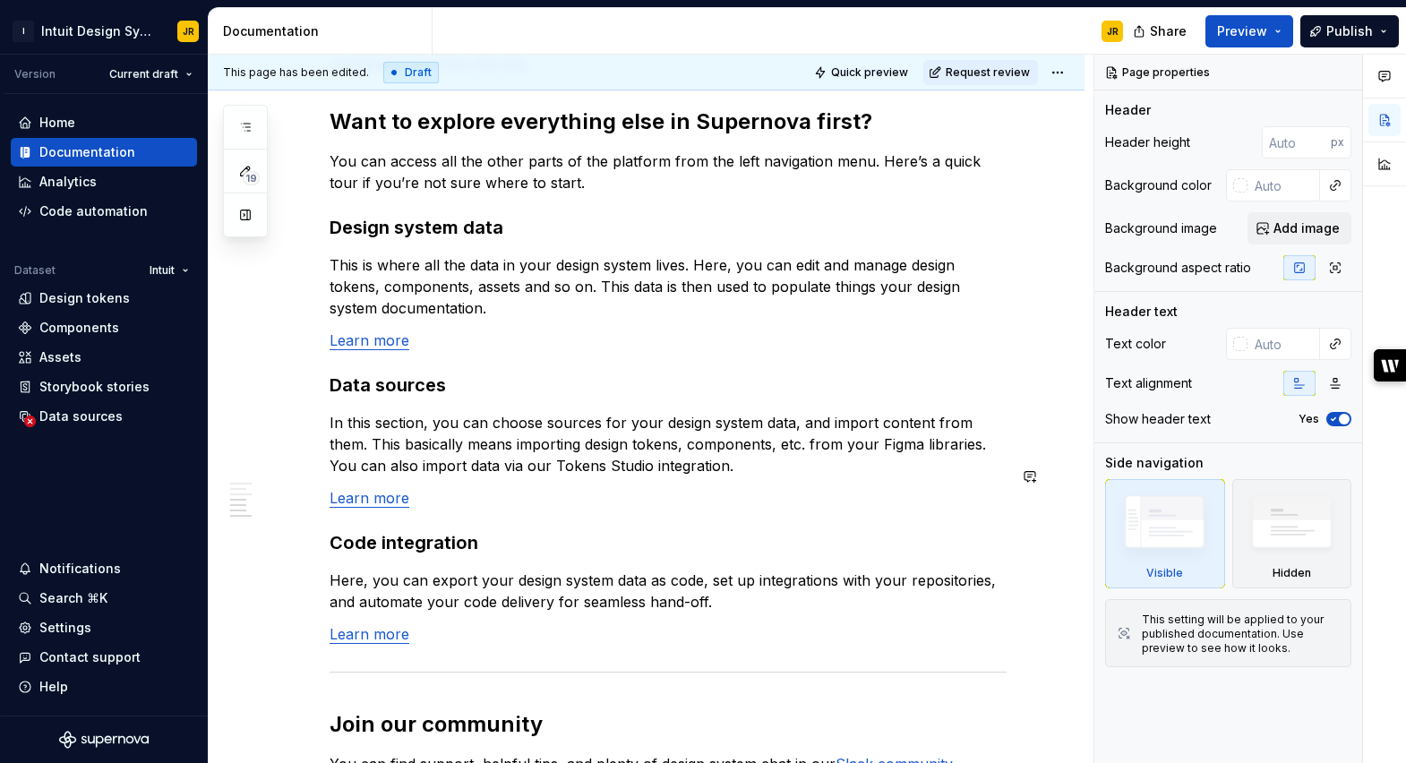
scroll to position [1204, 0]
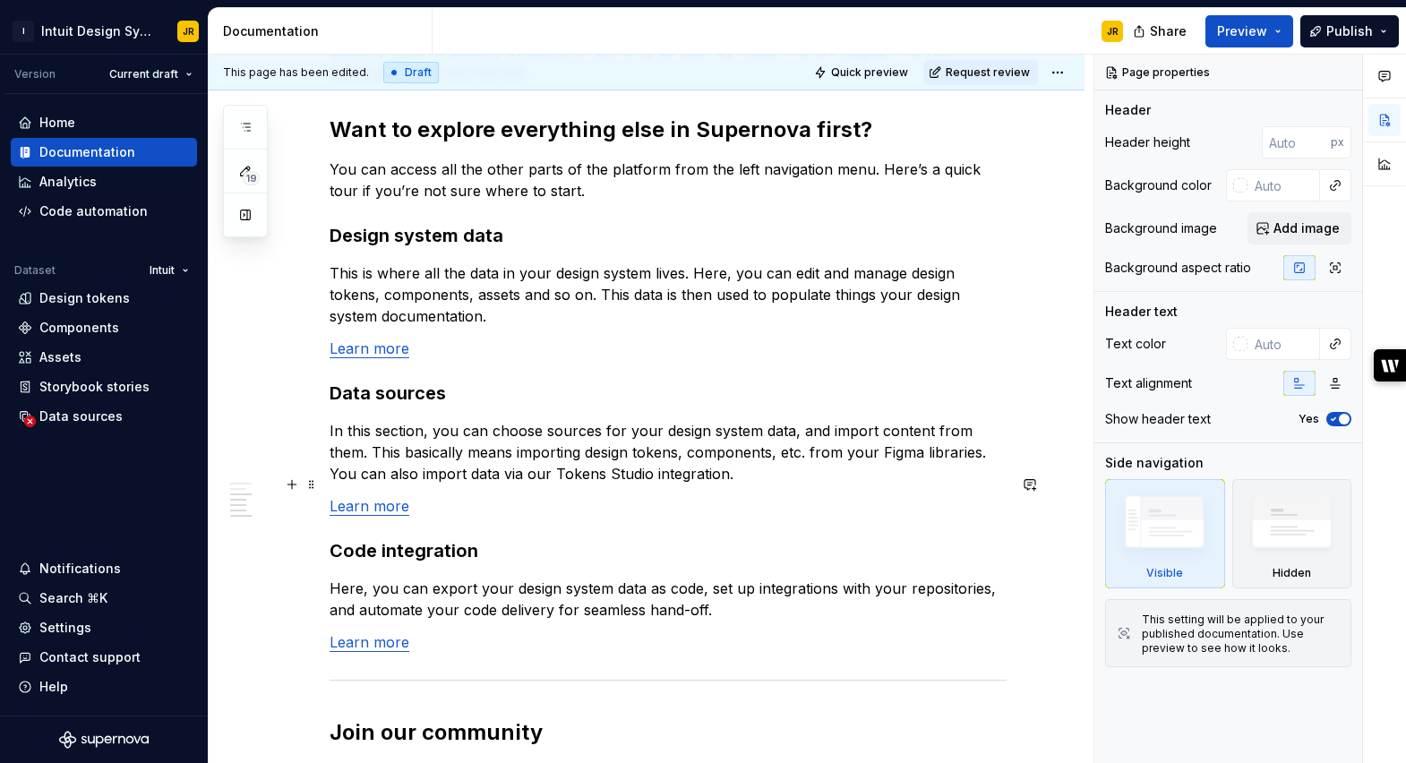
click at [369, 497] on link "Learn more" at bounding box center [370, 506] width 80 height 18
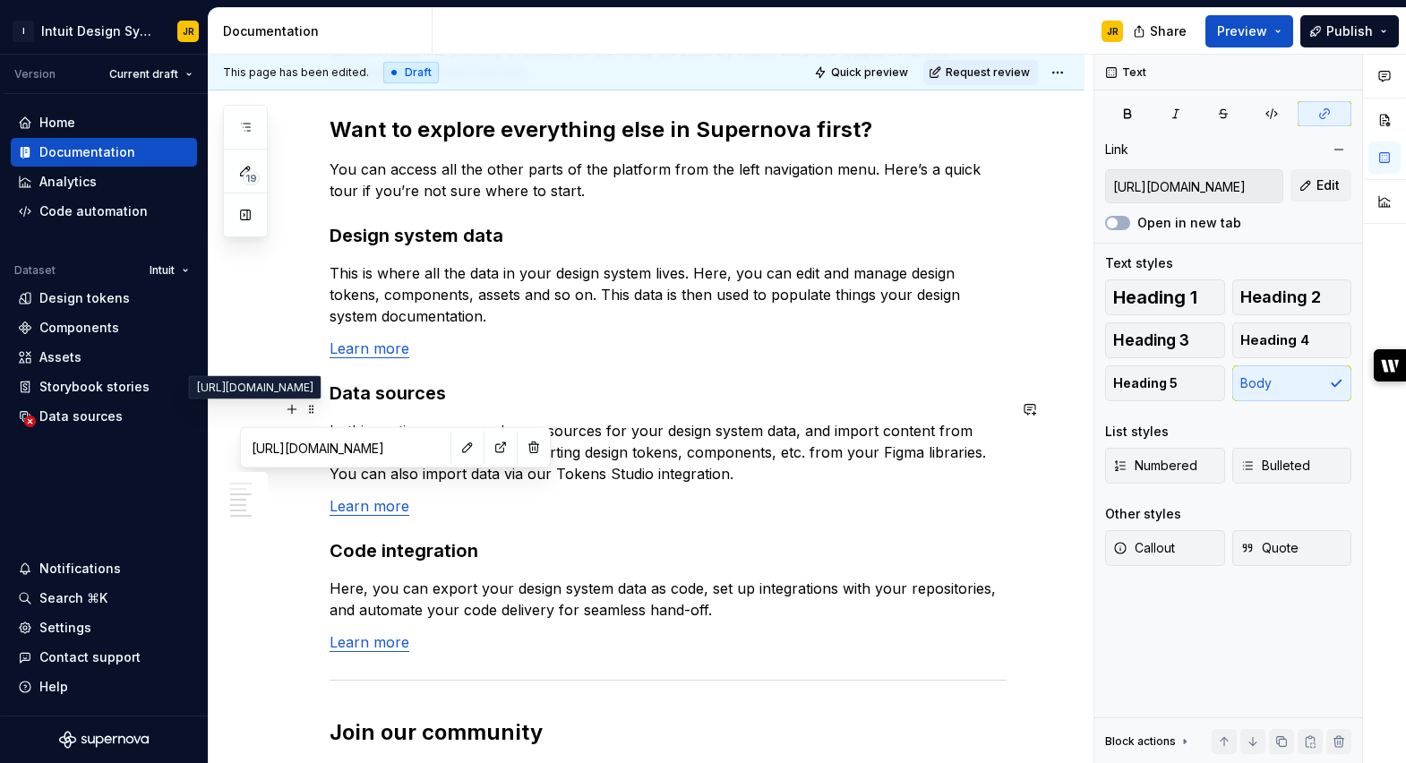
click at [354, 453] on input "[URL][DOMAIN_NAME]" at bounding box center [346, 448] width 202 height 32
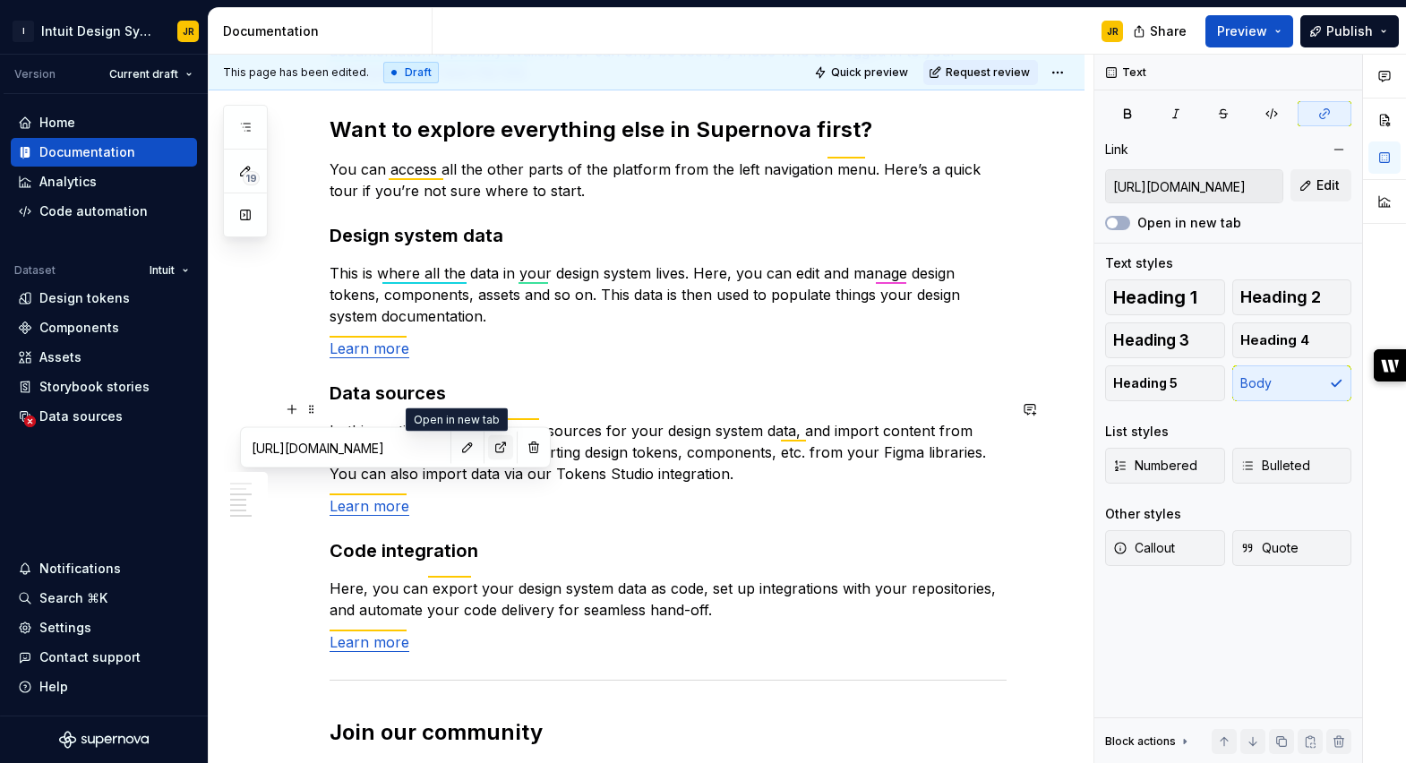
click at [488, 448] on button "button" at bounding box center [500, 447] width 25 height 25
type textarea "*"
